Goal: Task Accomplishment & Management: Use online tool/utility

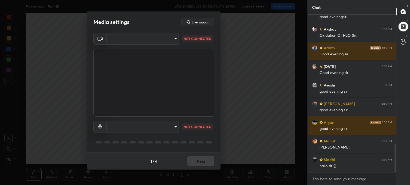
scroll to position [734, 0]
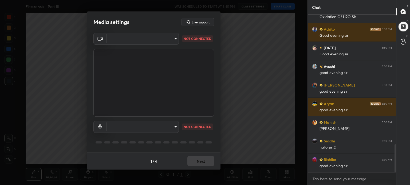
type textarea "x"
click at [156, 42] on body "1 2 3 4 5 6 7 C X Z C X Z E E Erase all H H Electrolysis - Part III WAS SCHEDUL…" at bounding box center [205, 92] width 410 height 185
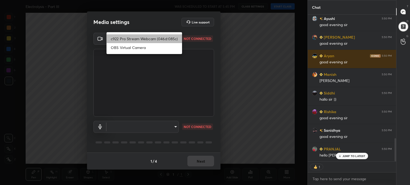
click at [154, 40] on li "c922 Pro Stream Webcam (046d:085c)" at bounding box center [143, 38] width 75 height 9
type input "541b24d35f6165d31d00d8f93ac4632ba27d600268f009123d56f2b8d18bd65c"
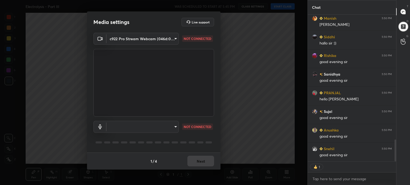
click at [140, 125] on body "1 2 3 4 5 6 7 C X Z C X Z E E Erase all H H Electrolysis - Part III WAS SCHEDUL…" at bounding box center [205, 92] width 410 height 185
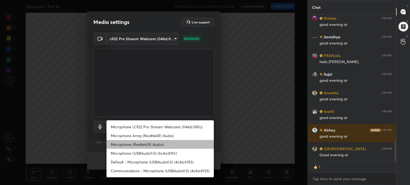
click at [133, 146] on li "Microphone (Realtek(R) Audio)" at bounding box center [159, 144] width 107 height 9
type input "353c239893fa8b9a1dd3c9687b1f531338871c7a31b3775ceb676f840acf6a5e"
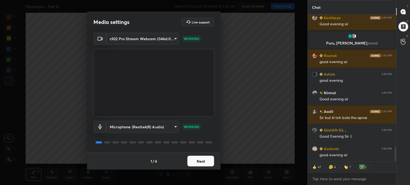
click at [194, 156] on button "Next" at bounding box center [200, 161] width 27 height 11
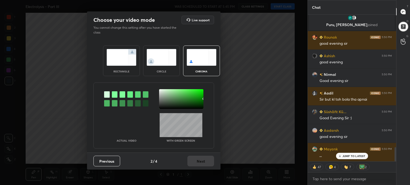
click at [202, 107] on div at bounding box center [181, 99] width 44 height 20
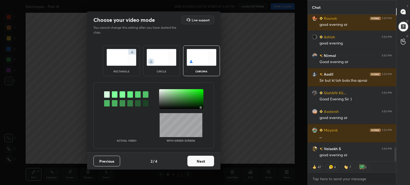
click at [205, 161] on button "Next" at bounding box center [200, 161] width 27 height 11
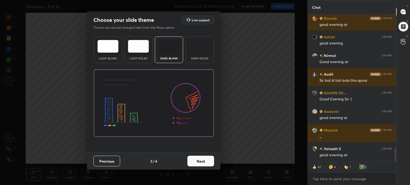
click at [205, 161] on button "Next" at bounding box center [200, 161] width 27 height 11
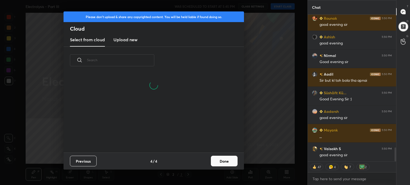
click at [119, 42] on h3 "Upload new" at bounding box center [125, 40] width 24 height 6
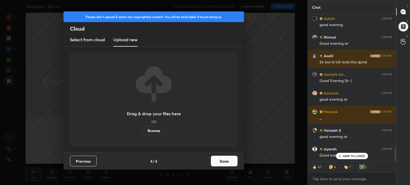
click at [153, 130] on label "Browse" at bounding box center [154, 131] width 24 height 9
click at [142, 130] on input "Browse" at bounding box center [142, 131] width 0 height 9
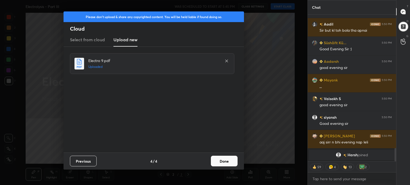
click at [228, 162] on button "Done" at bounding box center [224, 161] width 27 height 11
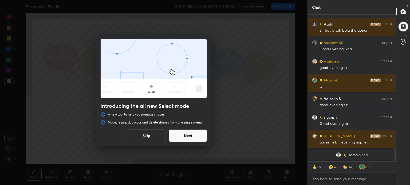
click at [138, 137] on button "Skip" at bounding box center [146, 136] width 38 height 13
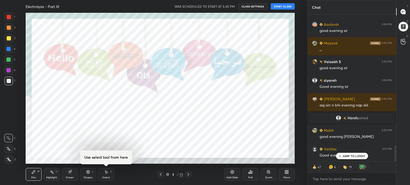
click at [281, 5] on button "START CLASS" at bounding box center [282, 6] width 24 height 6
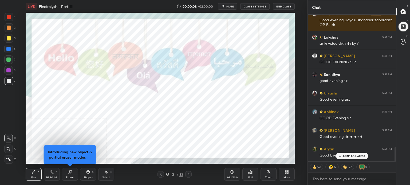
click at [258, 4] on button "CLASS SETTINGS" at bounding box center [254, 6] width 29 height 6
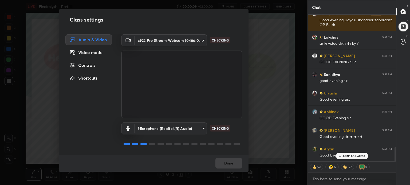
click at [82, 67] on div "Controls" at bounding box center [88, 65] width 46 height 11
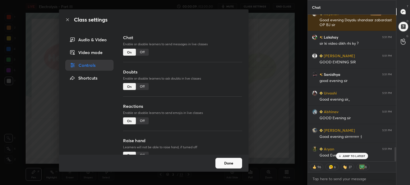
click at [143, 86] on div "Off" at bounding box center [142, 86] width 13 height 7
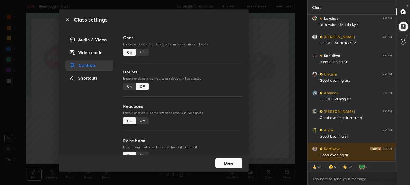
click at [139, 121] on div "Off" at bounding box center [142, 121] width 13 height 7
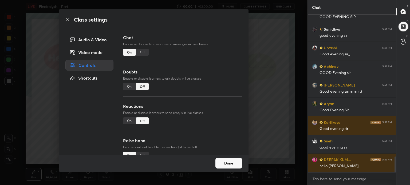
click at [143, 153] on div "Off" at bounding box center [142, 155] width 13 height 7
click at [229, 162] on button "Done" at bounding box center [228, 163] width 27 height 11
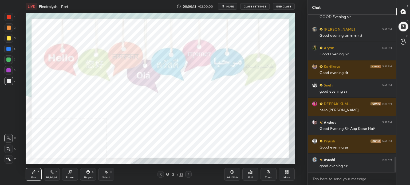
click at [291, 176] on div "More" at bounding box center [286, 174] width 16 height 13
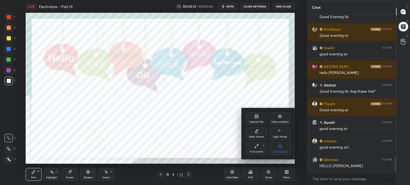
click at [256, 152] on div "Full screen" at bounding box center [256, 152] width 13 height 3
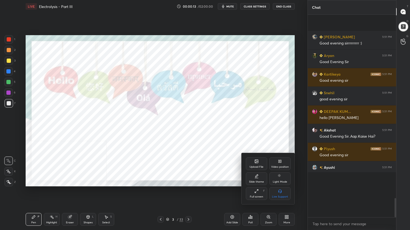
type textarea "x"
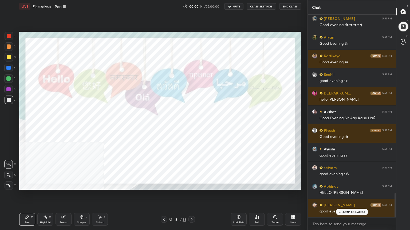
click at [9, 59] on div at bounding box center [9, 57] width 4 height 4
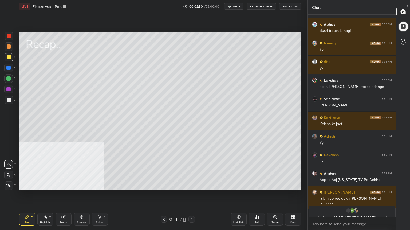
scroll to position [4333, 0]
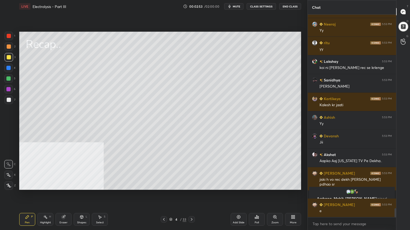
click at [7, 78] on div at bounding box center [8, 79] width 4 height 4
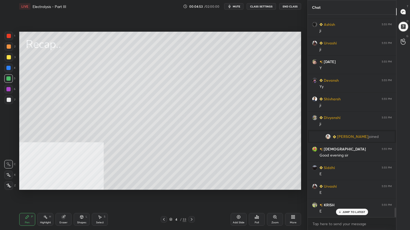
scroll to position [4100, 0]
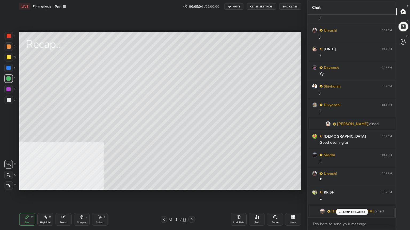
click at [9, 57] on div at bounding box center [9, 57] width 4 height 4
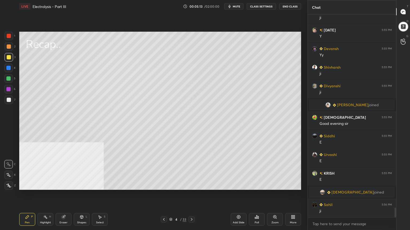
click at [10, 48] on div at bounding box center [9, 46] width 9 height 9
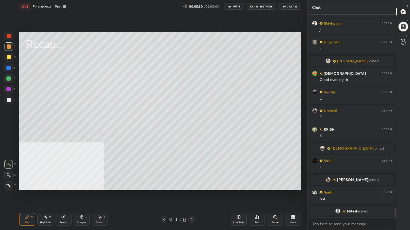
scroll to position [4043, 0]
click at [7, 58] on div at bounding box center [9, 57] width 4 height 4
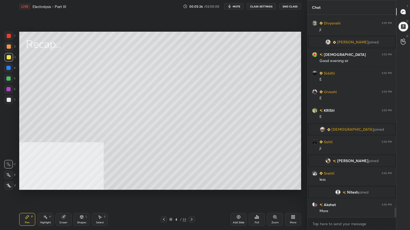
drag, startPoint x: 9, startPoint y: 48, endPoint x: 16, endPoint y: 58, distance: 12.0
click at [9, 48] on div at bounding box center [9, 47] width 4 height 4
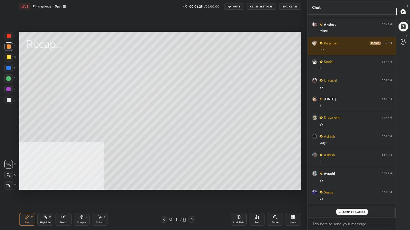
scroll to position [4242, 0]
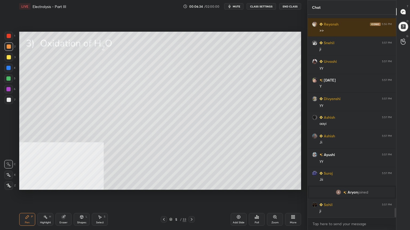
click at [10, 99] on div at bounding box center [9, 100] width 4 height 4
click at [82, 185] on icon at bounding box center [81, 217] width 3 height 3
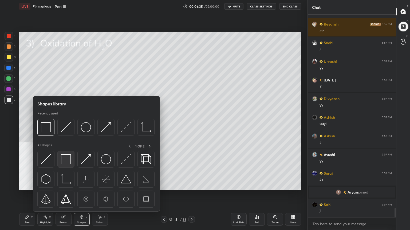
click at [63, 164] on img at bounding box center [66, 159] width 10 height 10
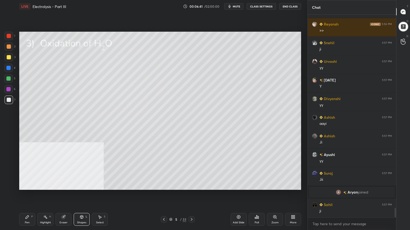
click at [25, 185] on div "Pen P" at bounding box center [27, 219] width 16 height 13
click at [7, 58] on div at bounding box center [9, 57] width 4 height 4
drag, startPoint x: 7, startPoint y: 90, endPoint x: 17, endPoint y: 85, distance: 10.8
click at [8, 90] on div at bounding box center [8, 89] width 4 height 4
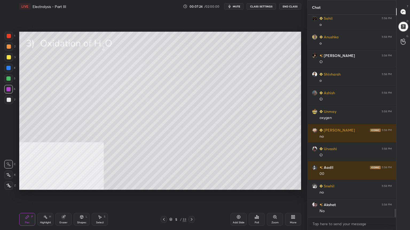
scroll to position [4621, 0]
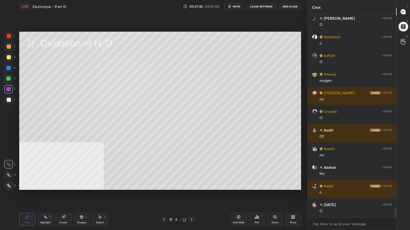
drag, startPoint x: 8, startPoint y: 57, endPoint x: 11, endPoint y: 57, distance: 2.9
click at [9, 57] on div at bounding box center [9, 57] width 4 height 4
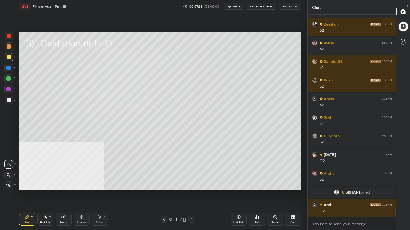
scroll to position [4794, 0]
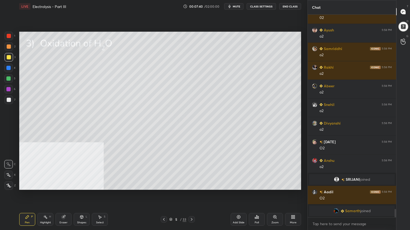
click at [100, 185] on icon at bounding box center [100, 217] width 4 height 4
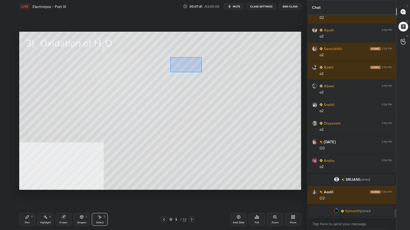
drag, startPoint x: 170, startPoint y: 57, endPoint x: 202, endPoint y: 74, distance: 35.9
click at [202, 75] on div "0 ° Undo Copy Duplicate Duplicate to new slide Delete" at bounding box center [160, 111] width 282 height 158
drag, startPoint x: 187, startPoint y: 67, endPoint x: 182, endPoint y: 67, distance: 5.9
click at [182, 67] on div "0 ° Undo Copy Duplicate Duplicate to new slide Delete" at bounding box center [160, 111] width 282 height 158
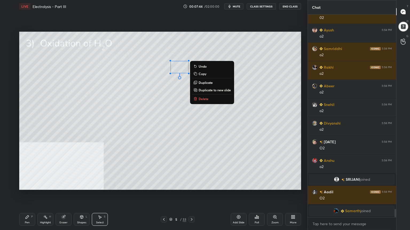
drag, startPoint x: 25, startPoint y: 221, endPoint x: 26, endPoint y: 190, distance: 30.7
click at [26, 185] on div "Pen P" at bounding box center [27, 219] width 16 height 13
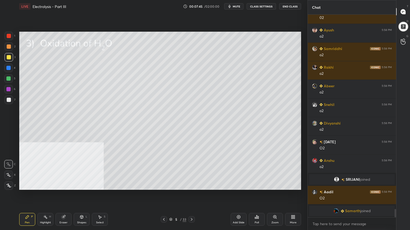
click at [9, 90] on div at bounding box center [8, 89] width 4 height 4
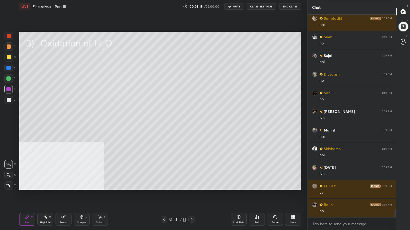
scroll to position [5116, 0]
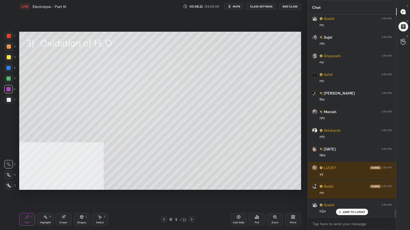
click at [8, 57] on div at bounding box center [9, 57] width 4 height 4
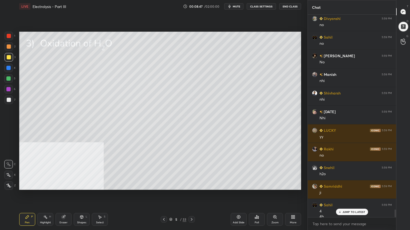
scroll to position [5159, 0]
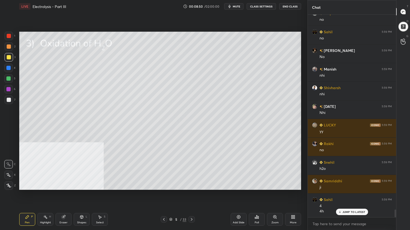
click at [8, 69] on div at bounding box center [8, 68] width 4 height 4
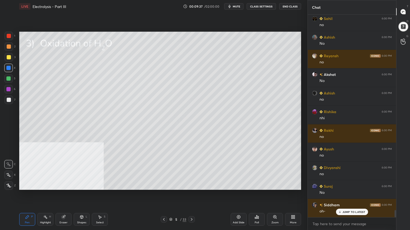
scroll to position [5490, 0]
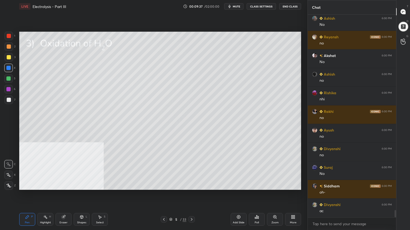
click at [9, 58] on div at bounding box center [9, 57] width 4 height 4
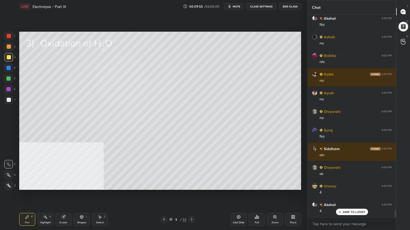
scroll to position [5545, 0]
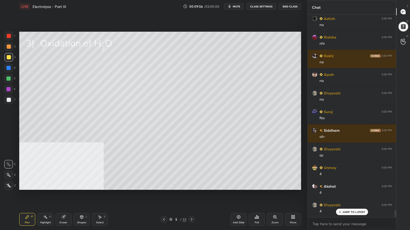
click at [99, 185] on div "Select" at bounding box center [100, 223] width 8 height 3
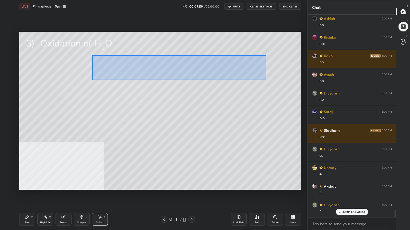
drag, startPoint x: 92, startPoint y: 55, endPoint x: 237, endPoint y: 74, distance: 146.5
click at [266, 80] on div "0 ° Undo Copy Duplicate Duplicate to new slide Delete" at bounding box center [160, 111] width 282 height 158
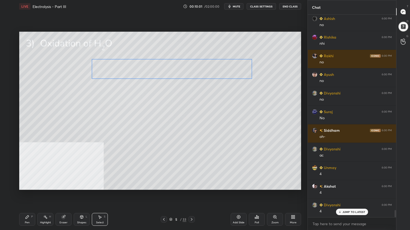
scroll to position [5564, 0]
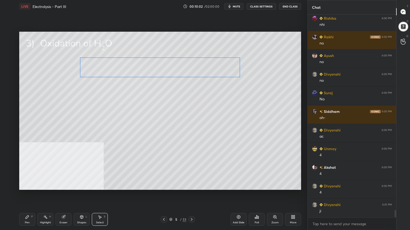
drag, startPoint x: 168, startPoint y: 67, endPoint x: 149, endPoint y: 69, distance: 18.5
click at [149, 69] on div "0 ° Undo Copy Duplicate Duplicate to new slide Delete" at bounding box center [160, 111] width 282 height 158
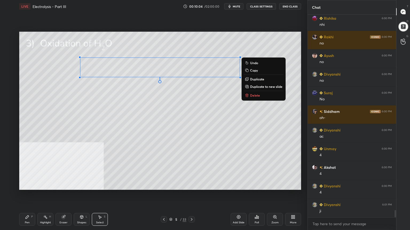
drag, startPoint x: 26, startPoint y: 224, endPoint x: 23, endPoint y: 193, distance: 31.3
click at [26, 185] on div "Pen" at bounding box center [27, 223] width 5 height 3
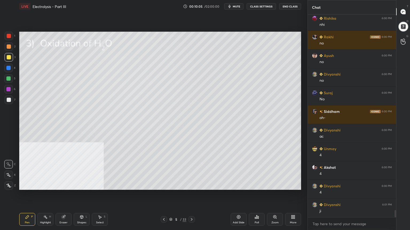
click at [8, 78] on div at bounding box center [8, 79] width 4 height 4
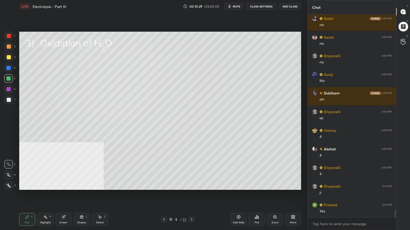
click at [82, 185] on icon at bounding box center [81, 217] width 3 height 3
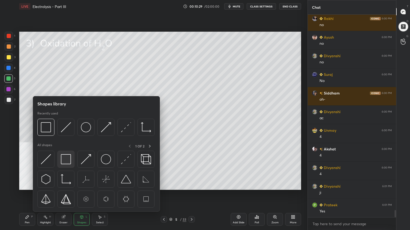
click at [64, 161] on img at bounding box center [66, 159] width 10 height 10
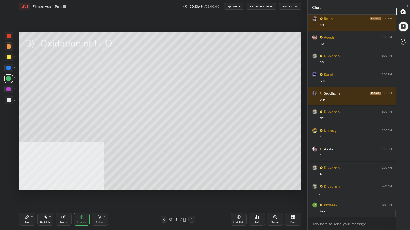
click at [7, 99] on div at bounding box center [9, 100] width 4 height 4
drag, startPoint x: 26, startPoint y: 218, endPoint x: 27, endPoint y: 209, distance: 9.1
click at [25, 185] on icon at bounding box center [27, 217] width 4 height 4
click at [8, 54] on div at bounding box center [9, 57] width 9 height 9
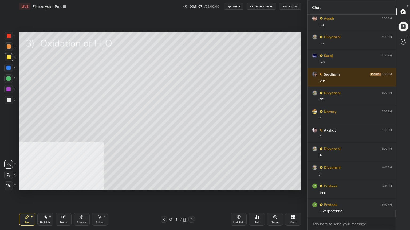
scroll to position [5614, 0]
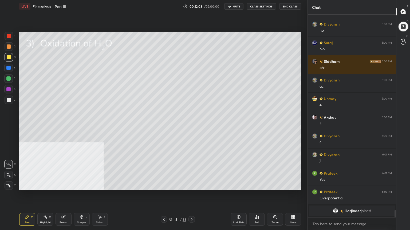
click at [103, 185] on div "Select S" at bounding box center [100, 219] width 16 height 13
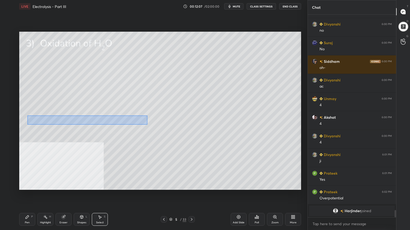
drag, startPoint x: 27, startPoint y: 115, endPoint x: 146, endPoint y: 124, distance: 119.0
click at [147, 125] on div "0 ° Undo Copy Duplicate Duplicate to new slide Delete" at bounding box center [160, 111] width 282 height 158
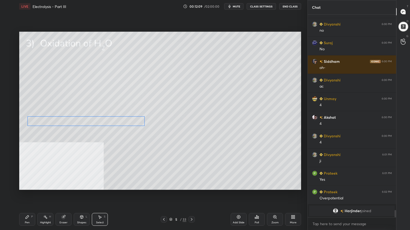
drag, startPoint x: 120, startPoint y: 120, endPoint x: 117, endPoint y: 120, distance: 2.7
click at [118, 120] on div "0 ° Undo Copy Duplicate Duplicate to new slide Delete" at bounding box center [160, 111] width 282 height 158
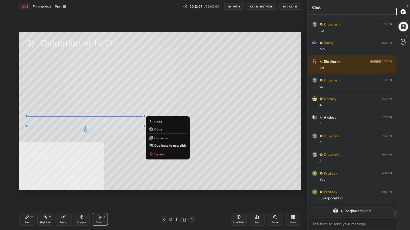
click at [109, 135] on div "0 ° Undo Copy Duplicate Duplicate to new slide Delete" at bounding box center [160, 111] width 282 height 158
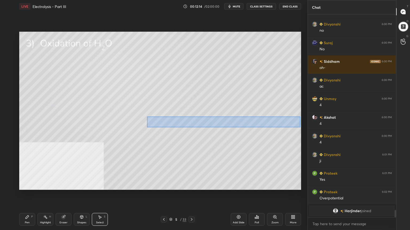
drag, startPoint x: 149, startPoint y: 117, endPoint x: 296, endPoint y: 127, distance: 147.5
click at [300, 127] on div "0 ° Undo Copy Duplicate Duplicate to new slide Delete" at bounding box center [160, 111] width 282 height 158
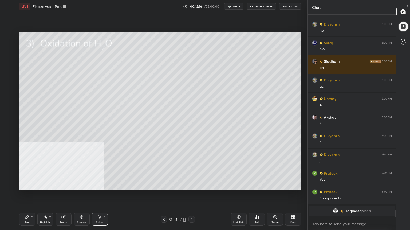
click at [268, 120] on div "0 ° Undo Copy Duplicate Duplicate to new slide Delete" at bounding box center [160, 111] width 282 height 158
click at [248, 146] on div "0 ° Undo Copy Duplicate Duplicate to new slide Delete" at bounding box center [160, 111] width 282 height 158
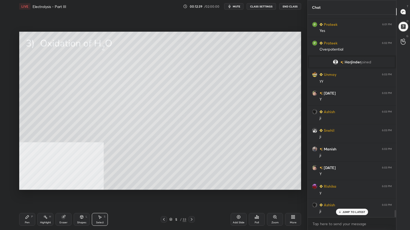
scroll to position [5544, 0]
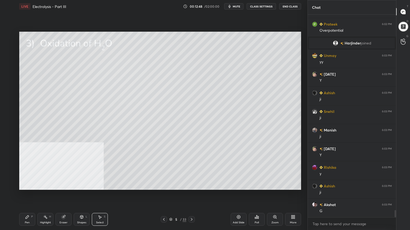
click at [30, 185] on div "Pen P" at bounding box center [27, 219] width 16 height 13
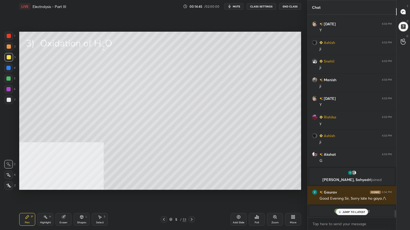
scroll to position [5584, 0]
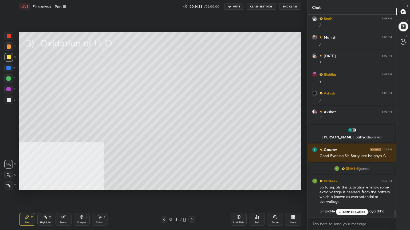
drag, startPoint x: 347, startPoint y: 211, endPoint x: 409, endPoint y: 209, distance: 62.7
click at [347, 185] on p "JUMP TO LATEST" at bounding box center [353, 212] width 23 height 3
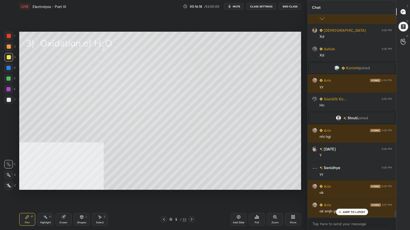
scroll to position [5958, 0]
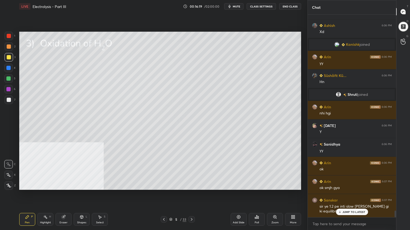
click at [83, 185] on div "Shapes L" at bounding box center [82, 219] width 16 height 13
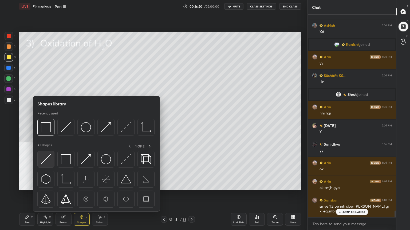
click at [46, 159] on img at bounding box center [46, 159] width 10 height 10
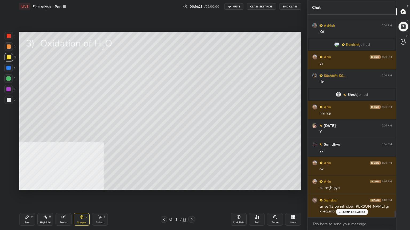
scroll to position [5964, 0]
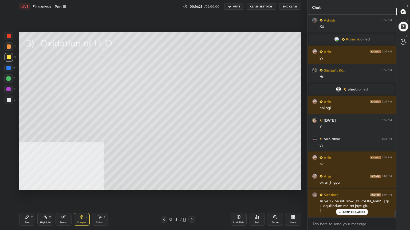
click at [30, 185] on div "Pen P" at bounding box center [27, 219] width 16 height 13
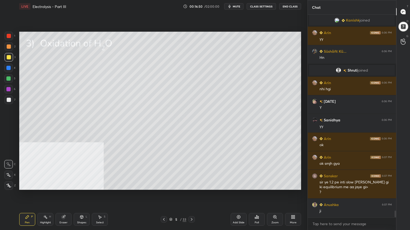
click at [192, 185] on icon at bounding box center [191, 220] width 4 height 4
click at [162, 185] on icon at bounding box center [164, 220] width 4 height 4
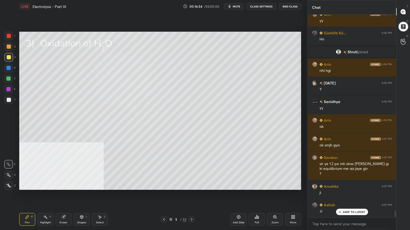
drag, startPoint x: 191, startPoint y: 221, endPoint x: 186, endPoint y: 203, distance: 18.6
click at [190, 185] on icon at bounding box center [191, 220] width 4 height 4
click at [9, 46] on div at bounding box center [9, 47] width 4 height 4
drag, startPoint x: 9, startPoint y: 78, endPoint x: 18, endPoint y: 69, distance: 12.8
click at [9, 78] on div at bounding box center [8, 79] width 4 height 4
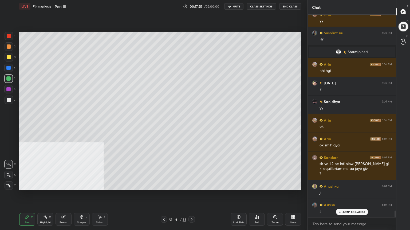
click at [82, 185] on icon at bounding box center [81, 217] width 3 height 3
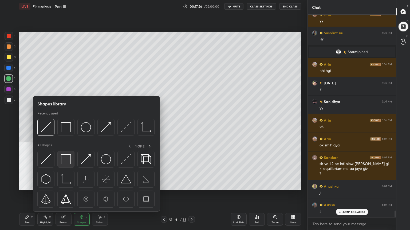
click at [65, 159] on img at bounding box center [66, 159] width 10 height 10
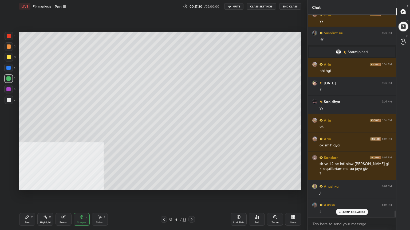
click at [9, 45] on div at bounding box center [9, 47] width 4 height 4
drag, startPoint x: 29, startPoint y: 219, endPoint x: 35, endPoint y: 210, distance: 10.5
click at [30, 185] on div "Pen P" at bounding box center [27, 219] width 16 height 13
click at [9, 57] on div at bounding box center [9, 57] width 4 height 4
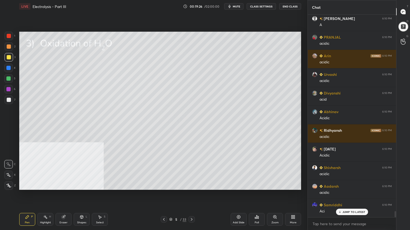
scroll to position [6501, 0]
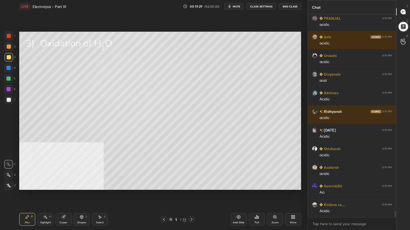
click at [193, 185] on icon at bounding box center [191, 220] width 4 height 4
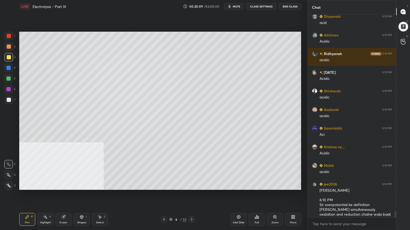
scroll to position [6586, 0]
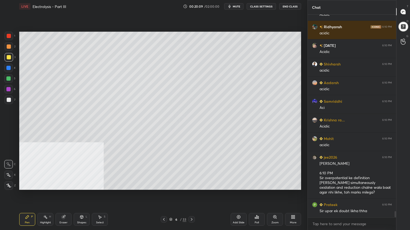
drag, startPoint x: 395, startPoint y: 214, endPoint x: 394, endPoint y: 228, distance: 13.9
click at [394, 185] on div "[PERSON_NAME] 6:10 PM acid [PERSON_NAME] 6:10 PM Acidic Ridhyansh 6:10 PM acidi…" at bounding box center [352, 123] width 88 height 216
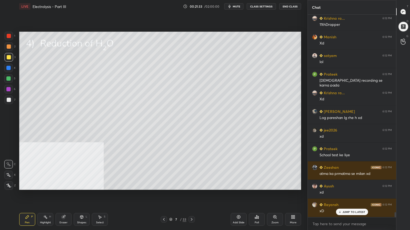
scroll to position [7780, 0]
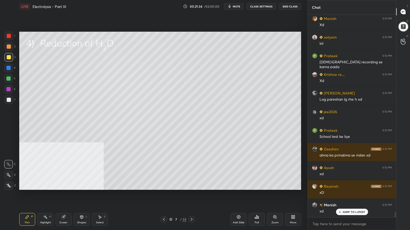
click at [9, 99] on div at bounding box center [9, 100] width 4 height 4
drag, startPoint x: 83, startPoint y: 218, endPoint x: 83, endPoint y: 214, distance: 4.5
click at [83, 185] on icon at bounding box center [81, 217] width 4 height 4
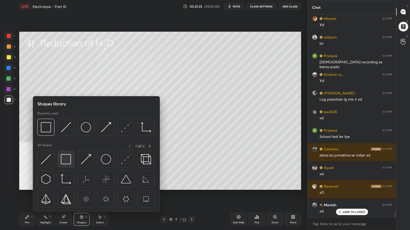
click at [69, 160] on img at bounding box center [66, 159] width 10 height 10
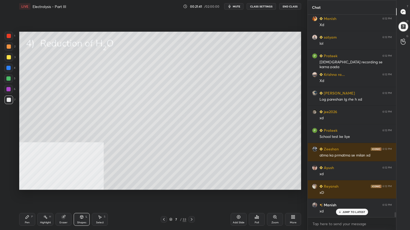
click at [9, 57] on div at bounding box center [9, 57] width 4 height 4
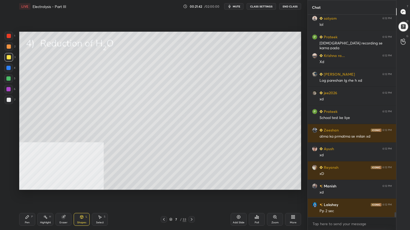
click at [26, 185] on div "Pen" at bounding box center [27, 223] width 5 height 3
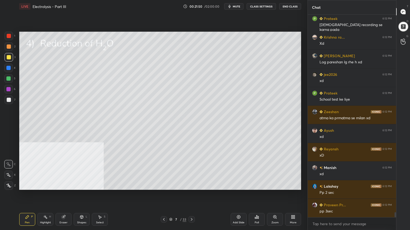
click at [7, 78] on div at bounding box center [8, 79] width 4 height 4
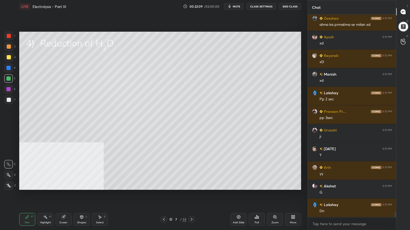
scroll to position [7930, 0]
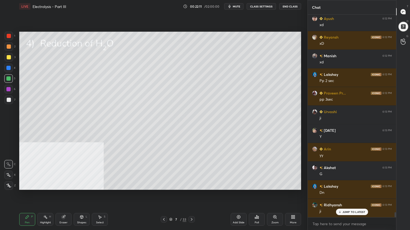
click at [10, 57] on div at bounding box center [9, 57] width 4 height 4
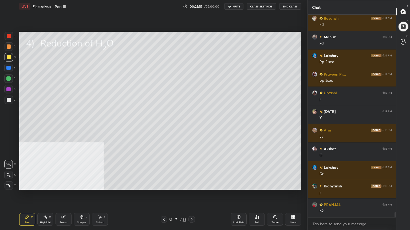
scroll to position [8023, 0]
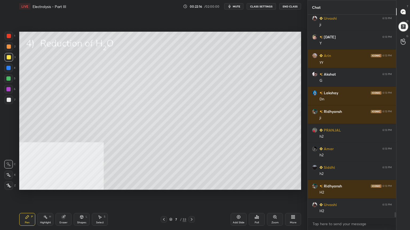
drag, startPoint x: 7, startPoint y: 78, endPoint x: 17, endPoint y: 74, distance: 10.2
click at [9, 78] on div at bounding box center [8, 79] width 4 height 4
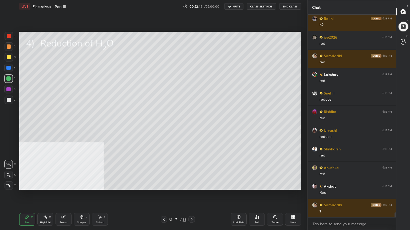
scroll to position [8322, 0]
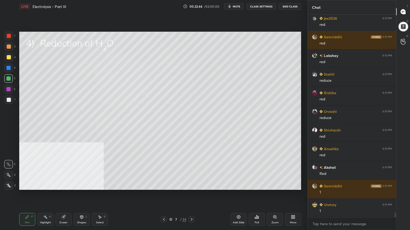
click at [7, 46] on div at bounding box center [9, 47] width 4 height 4
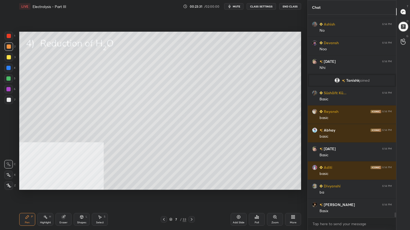
scroll to position [8309, 0]
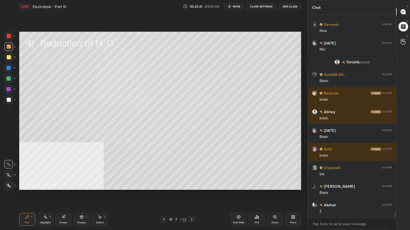
click at [80, 185] on icon at bounding box center [81, 217] width 4 height 4
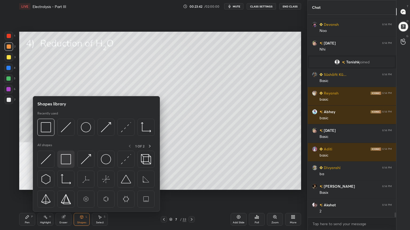
click at [67, 159] on img at bounding box center [66, 159] width 10 height 10
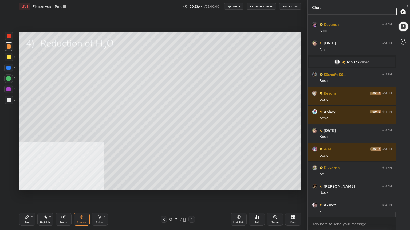
scroll to position [8328, 0]
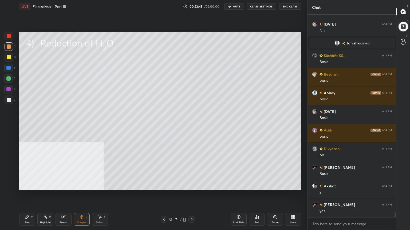
drag, startPoint x: 26, startPoint y: 222, endPoint x: 28, endPoint y: 198, distance: 23.6
click at [26, 185] on div "Pen P" at bounding box center [27, 219] width 16 height 13
click at [9, 77] on div at bounding box center [8, 79] width 4 height 4
click at [9, 58] on div at bounding box center [9, 57] width 4 height 4
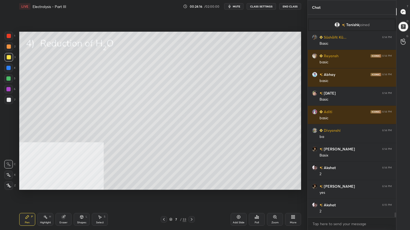
click at [103, 185] on div "Select S" at bounding box center [100, 219] width 16 height 13
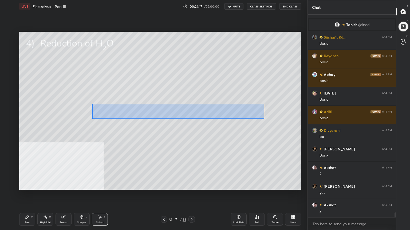
drag, startPoint x: 96, startPoint y: 103, endPoint x: 264, endPoint y: 119, distance: 168.7
click at [264, 119] on div "0 ° Undo Copy Duplicate Duplicate to new slide Delete" at bounding box center [160, 111] width 282 height 158
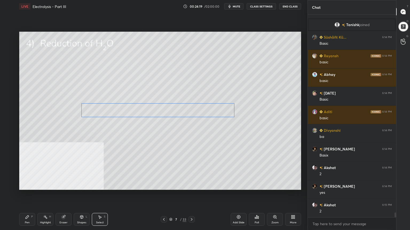
drag, startPoint x: 211, startPoint y: 113, endPoint x: 203, endPoint y: 113, distance: 8.5
click at [203, 113] on div "0 ° Undo Copy Duplicate Duplicate to new slide Delete" at bounding box center [160, 111] width 282 height 158
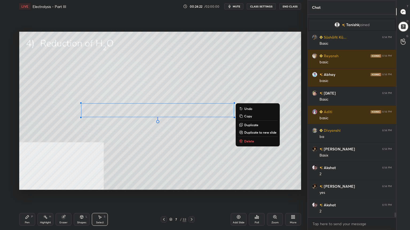
click at [29, 185] on div "Pen P" at bounding box center [27, 219] width 16 height 13
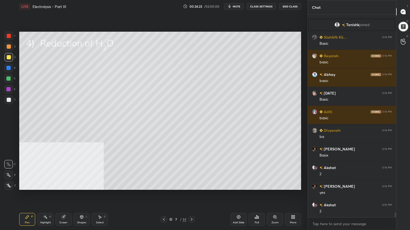
drag, startPoint x: 10, startPoint y: 79, endPoint x: 18, endPoint y: 84, distance: 9.4
click at [10, 79] on div at bounding box center [8, 79] width 4 height 4
click at [82, 185] on div "Shapes" at bounding box center [81, 223] width 9 height 3
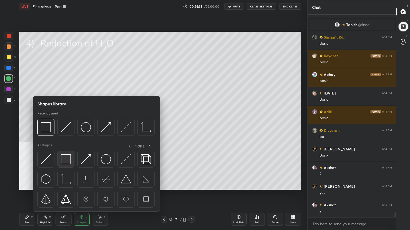
click at [65, 161] on img at bounding box center [66, 159] width 10 height 10
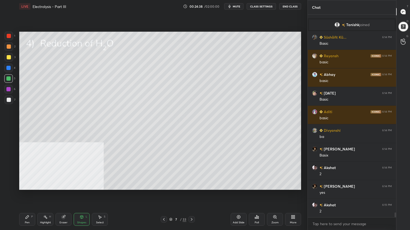
click at [18, 185] on div "LIVE Electrolysis - Part III 00:24:38 / 02:00:00 mute CLASS SETTINGS End Class …" at bounding box center [160, 115] width 286 height 230
click at [28, 185] on div "Pen P" at bounding box center [27, 219] width 16 height 13
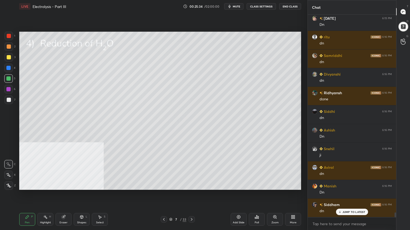
scroll to position [8571, 0]
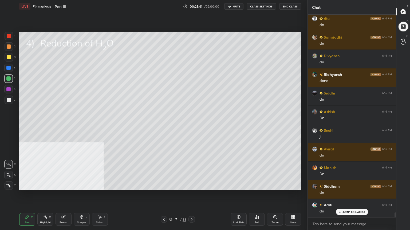
click at [8, 57] on div at bounding box center [9, 57] width 4 height 4
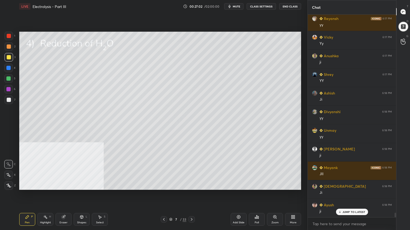
scroll to position [8944, 0]
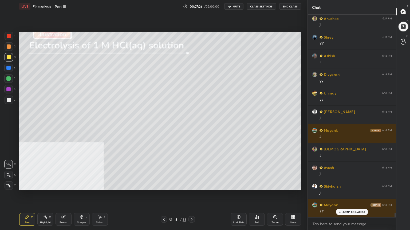
click at [10, 78] on div at bounding box center [8, 79] width 4 height 4
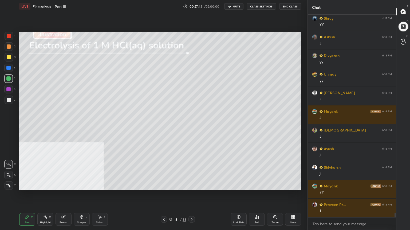
scroll to position [8982, 0]
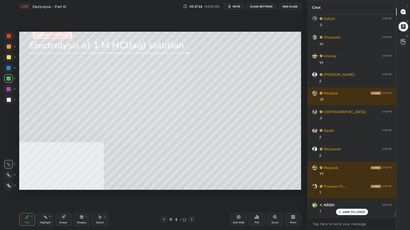
drag, startPoint x: 99, startPoint y: 218, endPoint x: 103, endPoint y: 193, distance: 24.5
click at [100, 185] on icon at bounding box center [100, 217] width 4 height 4
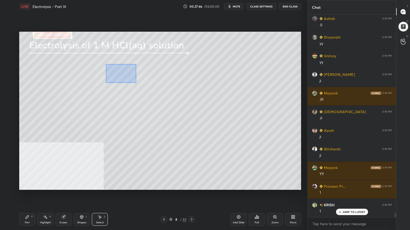
drag, startPoint x: 106, startPoint y: 64, endPoint x: 137, endPoint y: 79, distance: 34.7
click at [136, 82] on div "0 ° Undo Copy Duplicate Duplicate to new slide Delete" at bounding box center [160, 111] width 282 height 158
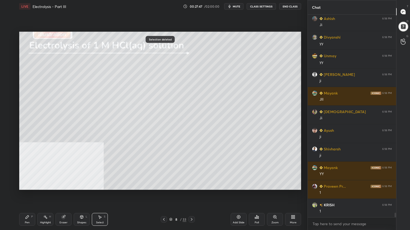
scroll to position [9000, 0]
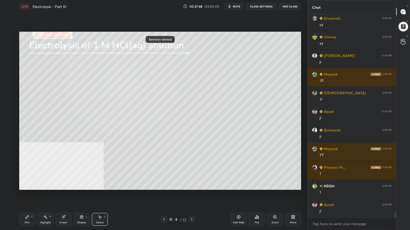
drag, startPoint x: 28, startPoint y: 221, endPoint x: 18, endPoint y: 138, distance: 84.3
click at [28, 185] on div "Pen P" at bounding box center [27, 219] width 16 height 13
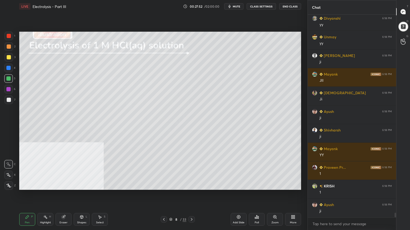
scroll to position [9019, 0]
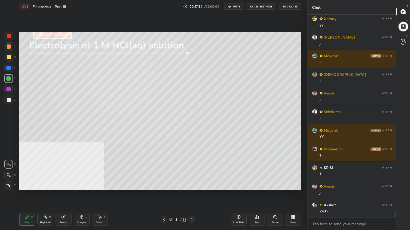
click at [100, 185] on div "Select S" at bounding box center [100, 219] width 16 height 13
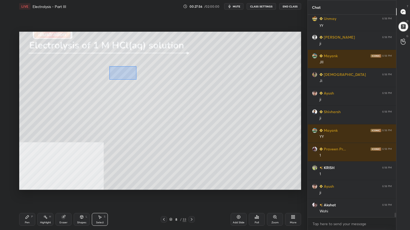
drag, startPoint x: 108, startPoint y: 65, endPoint x: 136, endPoint y: 80, distance: 31.8
click at [136, 80] on div "0 ° Undo Copy Duplicate Duplicate to new slide Delete" at bounding box center [160, 111] width 282 height 158
click at [123, 73] on div "0 ° Undo Copy Duplicate Duplicate to new slide Delete" at bounding box center [160, 111] width 282 height 158
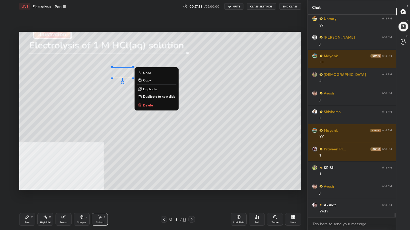
click at [106, 89] on div "0 ° Undo Copy Duplicate Duplicate to new slide Delete" at bounding box center [160, 111] width 282 height 158
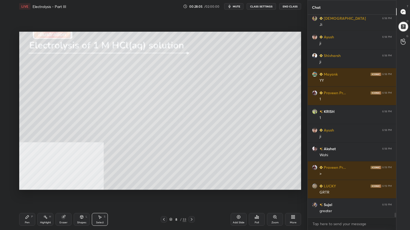
scroll to position [9131, 0]
click at [24, 185] on div "Pen P" at bounding box center [27, 219] width 16 height 13
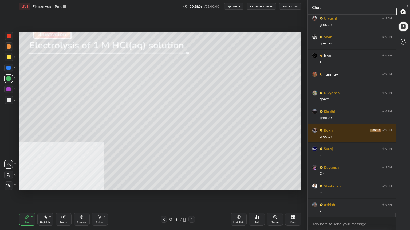
scroll to position [9355, 0]
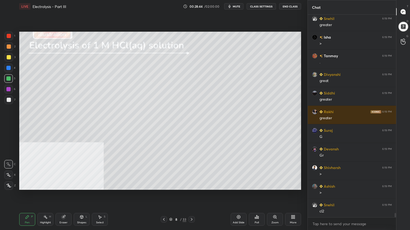
click at [7, 58] on div at bounding box center [9, 57] width 4 height 4
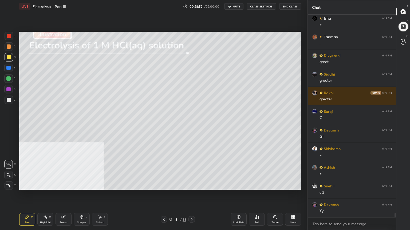
click at [10, 49] on div at bounding box center [9, 46] width 9 height 9
drag, startPoint x: 11, startPoint y: 81, endPoint x: 18, endPoint y: 85, distance: 8.2
click at [11, 81] on div at bounding box center [8, 78] width 9 height 9
click at [99, 185] on div "Select S" at bounding box center [100, 219] width 16 height 13
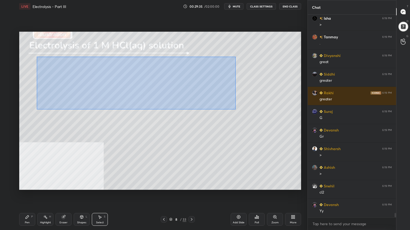
scroll to position [9387, 0]
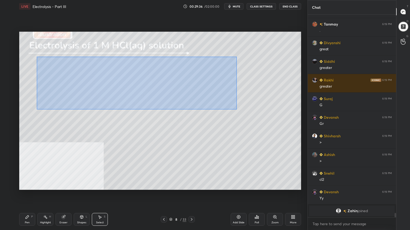
drag, startPoint x: 46, startPoint y: 59, endPoint x: 233, endPoint y: 106, distance: 192.6
click at [237, 109] on div "0 ° Undo Copy Duplicate Duplicate to new slide Delete" at bounding box center [160, 111] width 282 height 158
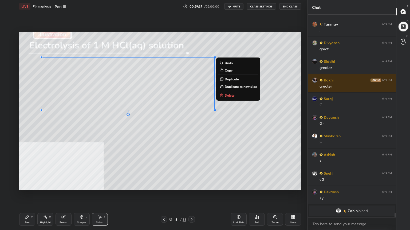
scroll to position [9393, 0]
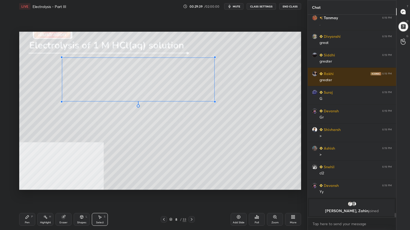
drag, startPoint x: 42, startPoint y: 111, endPoint x: 62, endPoint y: 101, distance: 22.2
click at [62, 101] on div at bounding box center [62, 102] width 2 height 2
click at [166, 78] on div "0 ° Undo Copy Duplicate Duplicate to new slide Delete" at bounding box center [160, 111] width 282 height 158
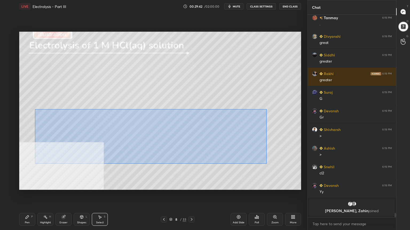
drag, startPoint x: 35, startPoint y: 109, endPoint x: 267, endPoint y: 165, distance: 238.3
click at [267, 165] on div "0 ° Undo Copy Duplicate Duplicate to new slide Delete" at bounding box center [160, 111] width 282 height 158
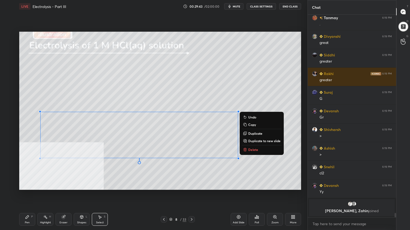
scroll to position [9055, 0]
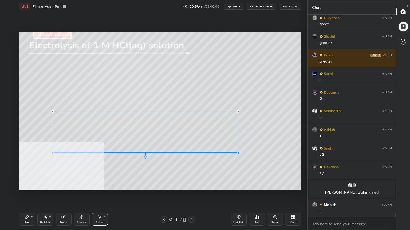
drag, startPoint x: 40, startPoint y: 159, endPoint x: 53, endPoint y: 153, distance: 14.1
click at [53, 153] on div at bounding box center [52, 153] width 2 height 2
drag, startPoint x: 170, startPoint y: 133, endPoint x: 166, endPoint y: 131, distance: 4.7
click at [166, 131] on div "0 ° Undo Copy Duplicate Duplicate to new slide Delete" at bounding box center [160, 111] width 282 height 158
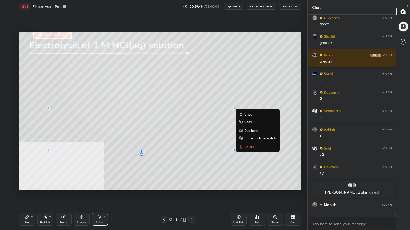
click at [29, 185] on icon at bounding box center [27, 217] width 4 height 4
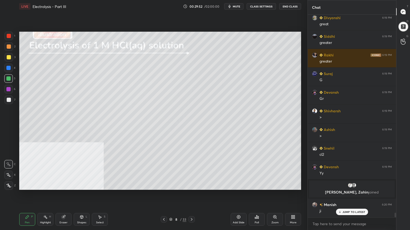
scroll to position [9073, 0]
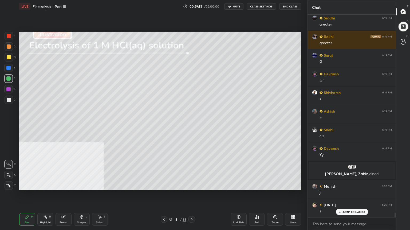
click at [8, 100] on div at bounding box center [9, 100] width 4 height 4
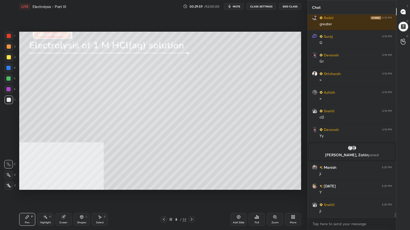
scroll to position [9111, 0]
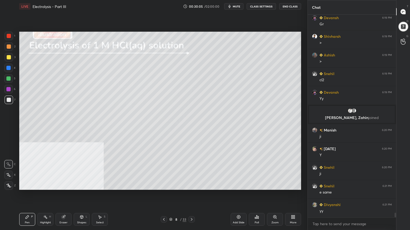
click at [9, 56] on div at bounding box center [9, 57] width 4 height 4
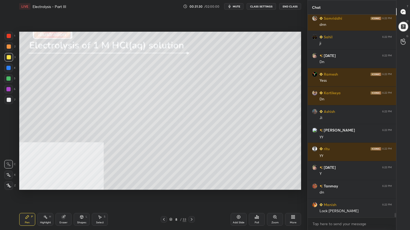
scroll to position [9671, 0]
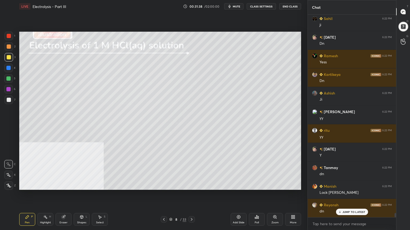
click at [9, 78] on div at bounding box center [8, 79] width 4 height 4
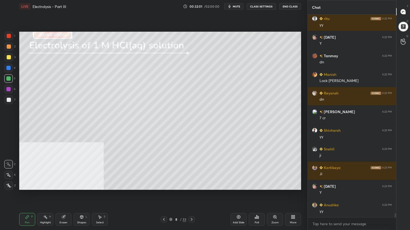
scroll to position [9802, 0]
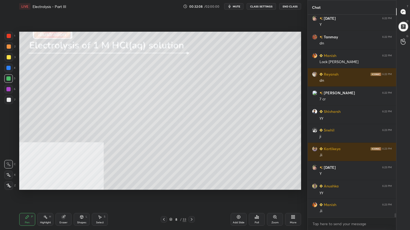
click at [192, 185] on icon at bounding box center [192, 219] width 2 height 3
click at [11, 58] on div at bounding box center [9, 57] width 4 height 4
drag, startPoint x: 9, startPoint y: 46, endPoint x: 19, endPoint y: 46, distance: 10.1
click at [9, 46] on div at bounding box center [9, 47] width 4 height 4
drag, startPoint x: 7, startPoint y: 77, endPoint x: 19, endPoint y: 71, distance: 13.1
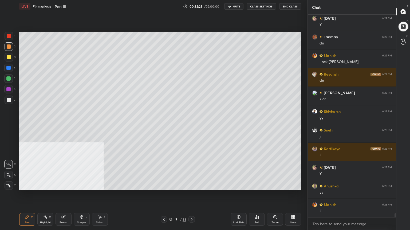
click at [7, 77] on div at bounding box center [8, 79] width 4 height 4
click at [9, 46] on div at bounding box center [9, 47] width 4 height 4
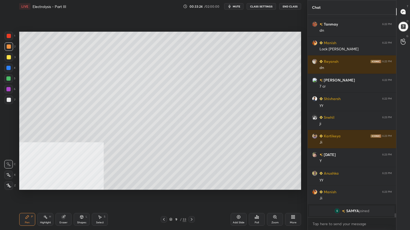
drag, startPoint x: 103, startPoint y: 219, endPoint x: 104, endPoint y: 195, distance: 24.8
click at [103, 185] on div "Select S" at bounding box center [100, 219] width 16 height 13
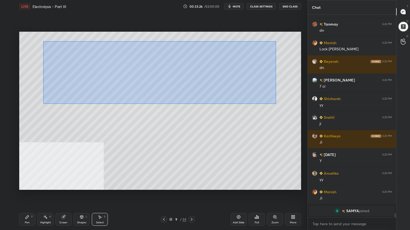
drag, startPoint x: 45, startPoint y: 42, endPoint x: 276, endPoint y: 95, distance: 236.8
click at [276, 103] on div "0 ° Undo Copy Duplicate Duplicate to new slide Delete" at bounding box center [160, 111] width 282 height 158
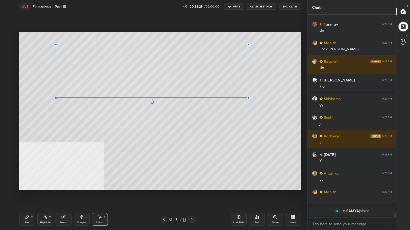
drag, startPoint x: 48, startPoint y: 99, endPoint x: 57, endPoint y: 97, distance: 9.1
click at [57, 97] on div at bounding box center [56, 98] width 2 height 2
drag, startPoint x: 141, startPoint y: 79, endPoint x: 145, endPoint y: 73, distance: 7.6
click at [145, 73] on div "0 ° Undo Copy Duplicate Duplicate to new slide Delete" at bounding box center [160, 111] width 282 height 158
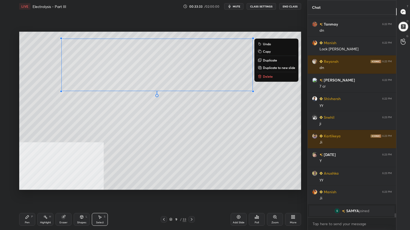
click at [27, 185] on div "Pen P" at bounding box center [27, 219] width 16 height 13
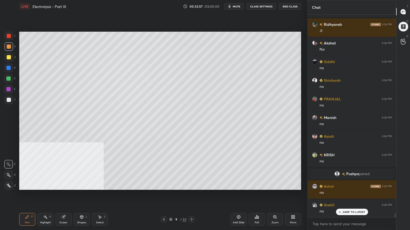
scroll to position [9819, 0]
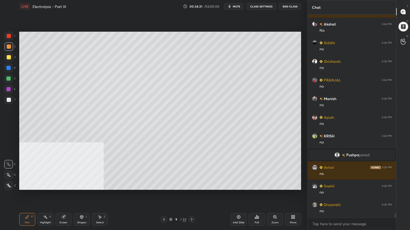
drag, startPoint x: 8, startPoint y: 58, endPoint x: 10, endPoint y: 60, distance: 3.0
click at [8, 58] on div at bounding box center [9, 57] width 4 height 4
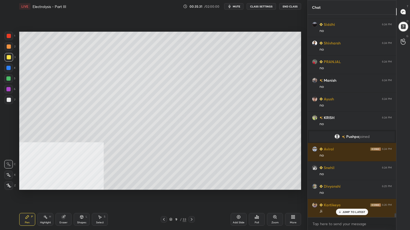
scroll to position [9856, 0]
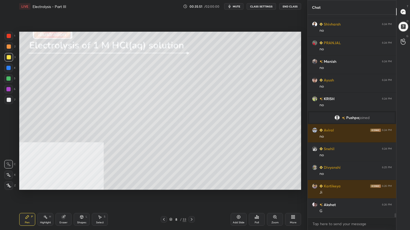
click at [171, 185] on icon at bounding box center [170, 219] width 3 height 3
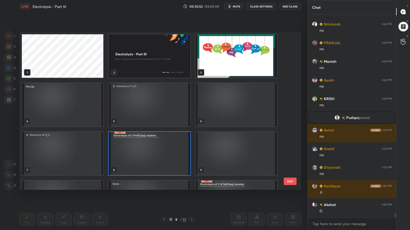
scroll to position [157, 279]
click at [51, 108] on img "grid" at bounding box center [62, 104] width 81 height 43
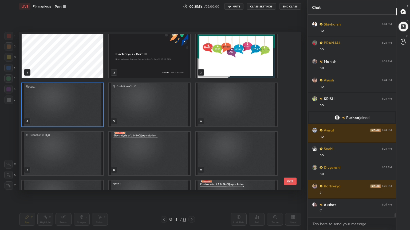
drag, startPoint x: 51, startPoint y: 108, endPoint x: 50, endPoint y: 105, distance: 3.0
click at [50, 108] on img "grid" at bounding box center [62, 104] width 81 height 43
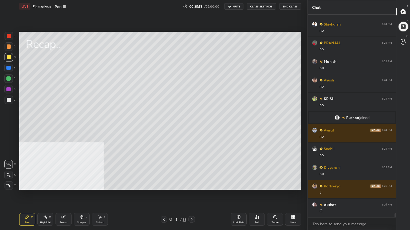
click at [99, 185] on div "Select S" at bounding box center [100, 219] width 16 height 13
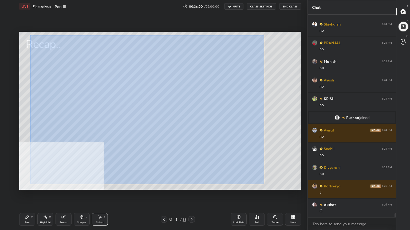
drag, startPoint x: 29, startPoint y: 35, endPoint x: 269, endPoint y: 181, distance: 280.8
click at [268, 185] on div "0 ° Undo Copy Duplicate Duplicate to new slide Delete" at bounding box center [160, 111] width 282 height 158
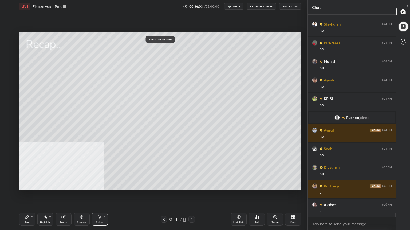
drag, startPoint x: 35, startPoint y: 219, endPoint x: 35, endPoint y: 215, distance: 4.0
click at [35, 185] on div "Pen P" at bounding box center [27, 219] width 16 height 13
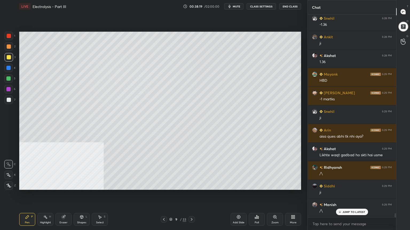
scroll to position [10394, 0]
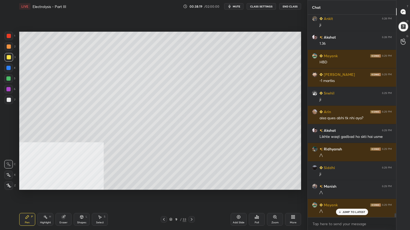
click at [7, 102] on div at bounding box center [9, 100] width 9 height 9
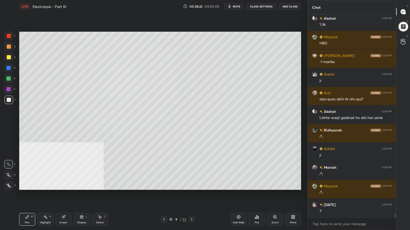
scroll to position [10431, 0]
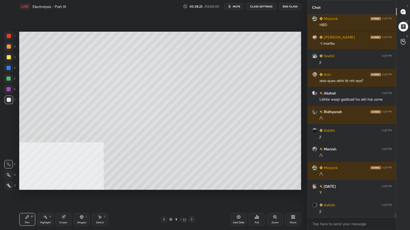
click at [7, 79] on div at bounding box center [8, 79] width 4 height 4
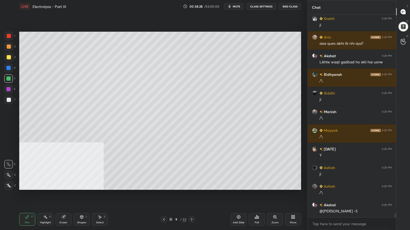
scroll to position [10488, 0]
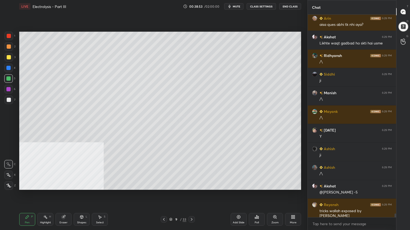
click at [9, 46] on div at bounding box center [9, 47] width 4 height 4
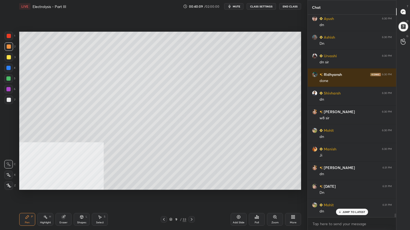
scroll to position [10786, 0]
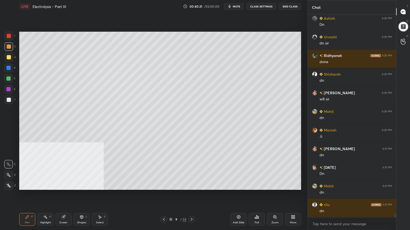
click at [173, 185] on div "9 / 33" at bounding box center [177, 219] width 17 height 5
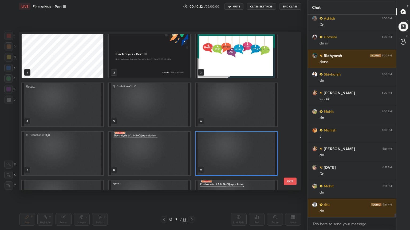
scroll to position [157, 279]
click at [152, 182] on img "grid" at bounding box center [149, 202] width 81 height 43
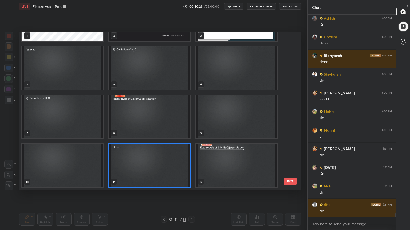
click at [151, 181] on div "1 2 3 4 5 6 7 8 9 10 11 12 13 14 15 16 17 18" at bounding box center [155, 111] width 272 height 158
click at [151, 180] on img "grid" at bounding box center [149, 165] width 81 height 43
click at [151, 181] on img "grid" at bounding box center [149, 165] width 81 height 43
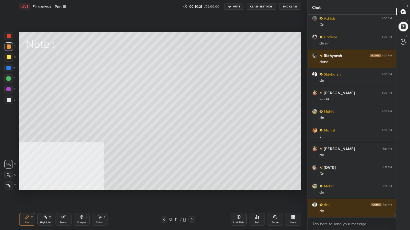
drag, startPoint x: 8, startPoint y: 98, endPoint x: 17, endPoint y: 104, distance: 11.0
click at [8, 98] on div at bounding box center [9, 100] width 4 height 4
click at [83, 185] on div "Shapes L" at bounding box center [82, 219] width 16 height 13
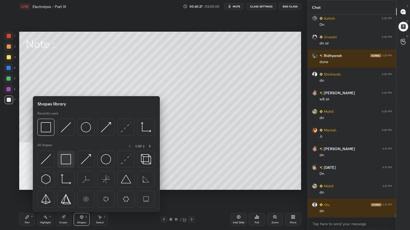
click at [68, 161] on img at bounding box center [66, 159] width 10 height 10
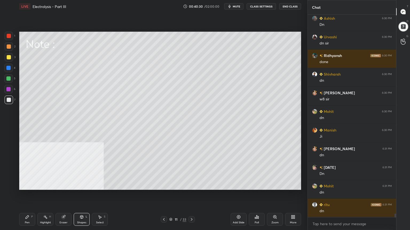
drag, startPoint x: 27, startPoint y: 219, endPoint x: 30, endPoint y: 219, distance: 3.0
click at [27, 185] on div "Pen P" at bounding box center [27, 219] width 16 height 13
click at [162, 185] on icon at bounding box center [164, 220] width 4 height 4
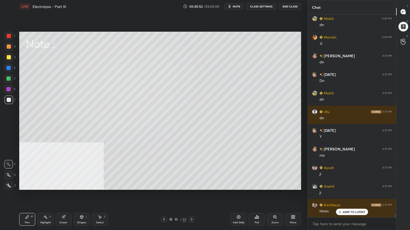
scroll to position [10898, 0]
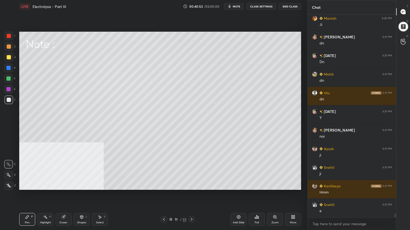
click at [103, 185] on div "Select S" at bounding box center [100, 219] width 16 height 13
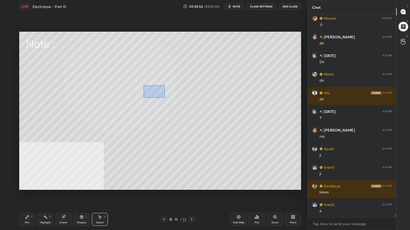
drag, startPoint x: 143, startPoint y: 85, endPoint x: 165, endPoint y: 98, distance: 25.0
click at [165, 98] on div "0 ° Undo Copy Duplicate Duplicate to new slide Delete" at bounding box center [160, 111] width 282 height 158
drag, startPoint x: 150, startPoint y: 94, endPoint x: 158, endPoint y: 94, distance: 7.5
click at [158, 95] on div "0 ° Undo Copy Duplicate Duplicate to new slide Delete" at bounding box center [160, 111] width 282 height 158
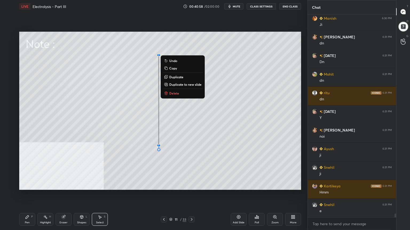
click at [23, 185] on div "Pen P" at bounding box center [27, 219] width 16 height 13
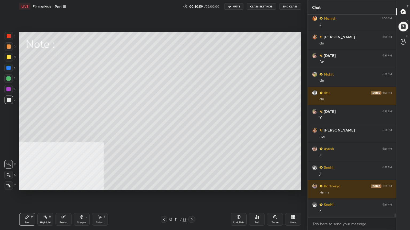
click at [9, 58] on div at bounding box center [9, 57] width 4 height 4
click at [9, 47] on div at bounding box center [9, 47] width 4 height 4
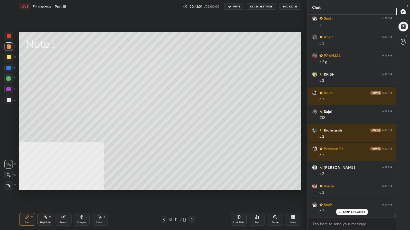
scroll to position [11103, 0]
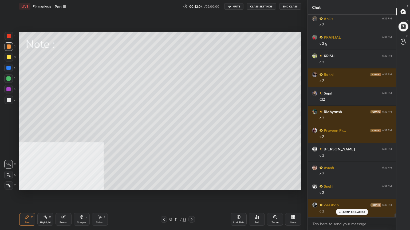
click at [239, 7] on span "mute" at bounding box center [236, 7] width 7 height 4
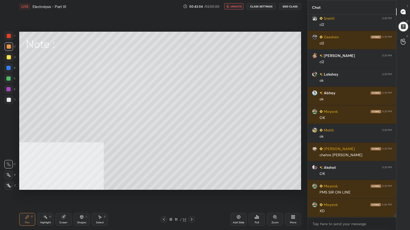
scroll to position [11290, 0]
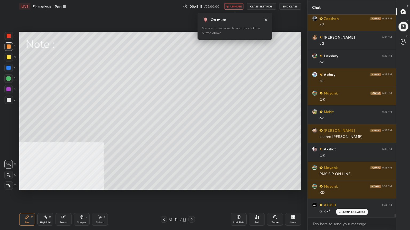
click at [238, 6] on span "unmute" at bounding box center [235, 7] width 11 height 4
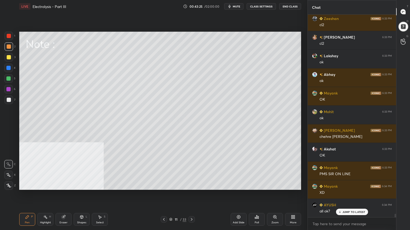
click at [8, 55] on div at bounding box center [9, 57] width 4 height 4
drag, startPoint x: 10, startPoint y: 48, endPoint x: 18, endPoint y: 50, distance: 8.2
click at [10, 48] on div at bounding box center [9, 47] width 4 height 4
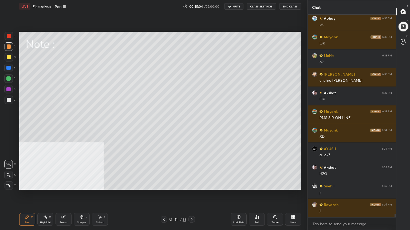
scroll to position [11384, 0]
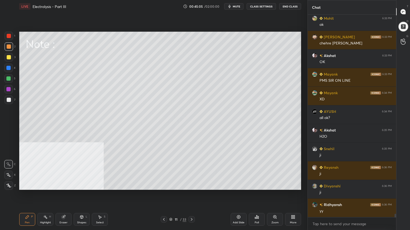
click at [171, 185] on icon at bounding box center [170, 219] width 3 height 3
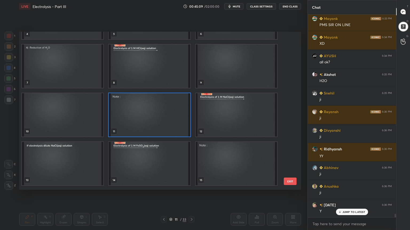
scroll to position [11477, 0]
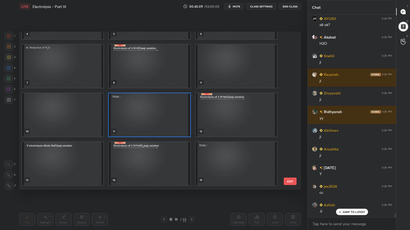
click at [137, 165] on img "grid" at bounding box center [149, 163] width 81 height 43
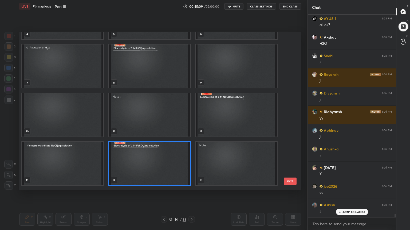
click at [138, 165] on img "grid" at bounding box center [149, 163] width 81 height 43
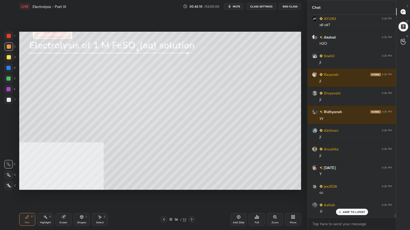
click at [138, 166] on img "grid" at bounding box center [149, 163] width 81 height 43
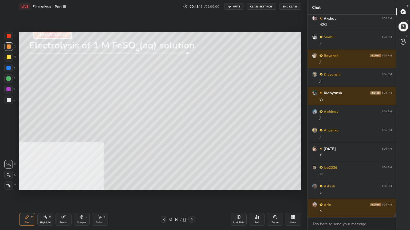
scroll to position [11509, 0]
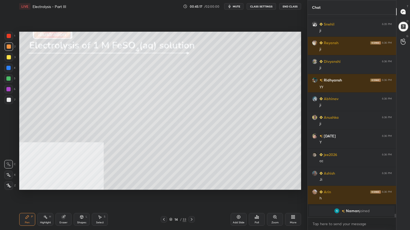
click at [11, 59] on div at bounding box center [9, 57] width 9 height 9
drag, startPoint x: 7, startPoint y: 79, endPoint x: 17, endPoint y: 73, distance: 11.6
click at [7, 79] on div at bounding box center [8, 79] width 4 height 4
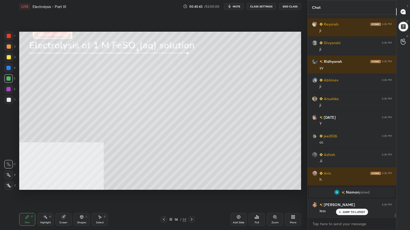
scroll to position [11078, 0]
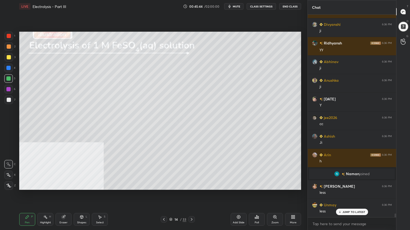
drag, startPoint x: 8, startPoint y: 101, endPoint x: 18, endPoint y: 100, distance: 10.4
click at [8, 101] on div at bounding box center [9, 100] width 4 height 4
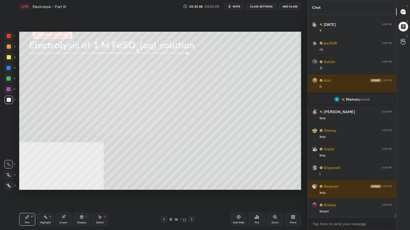
scroll to position [11171, 0]
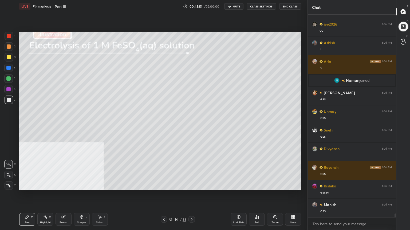
click at [8, 80] on div at bounding box center [8, 79] width 4 height 4
click at [9, 55] on div at bounding box center [9, 57] width 4 height 4
drag, startPoint x: 7, startPoint y: 78, endPoint x: 18, endPoint y: 78, distance: 10.9
click at [9, 78] on div at bounding box center [8, 79] width 4 height 4
drag, startPoint x: 5, startPoint y: 99, endPoint x: 8, endPoint y: 95, distance: 5.5
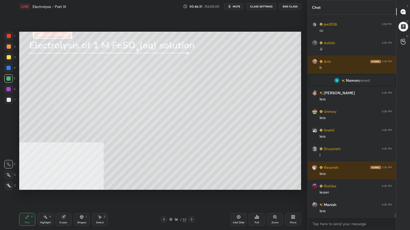
click at [5, 99] on div at bounding box center [9, 100] width 9 height 9
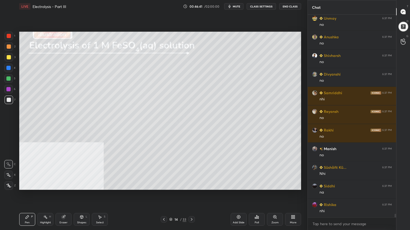
scroll to position [11451, 0]
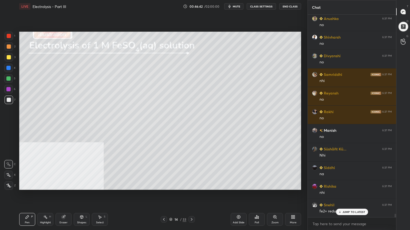
click at [10, 80] on div at bounding box center [8, 79] width 4 height 4
click at [9, 100] on div at bounding box center [9, 100] width 4 height 4
click at [9, 79] on div at bounding box center [8, 79] width 4 height 4
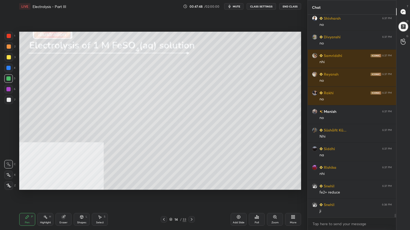
drag, startPoint x: 99, startPoint y: 221, endPoint x: 99, endPoint y: 210, distance: 10.4
click at [99, 185] on div "Select S" at bounding box center [100, 219] width 16 height 13
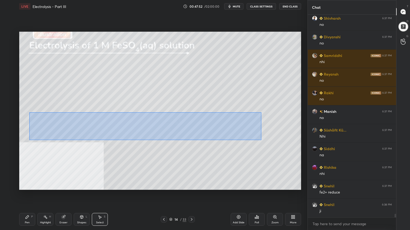
drag, startPoint x: 49, startPoint y: 115, endPoint x: 248, endPoint y: 135, distance: 199.7
click at [262, 140] on div "0 ° Undo Copy Duplicate Duplicate to new slide Delete" at bounding box center [160, 111] width 282 height 158
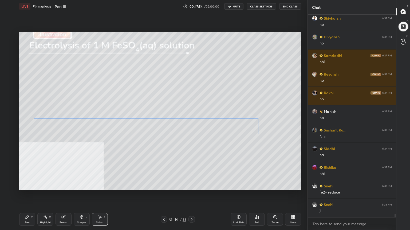
drag, startPoint x: 202, startPoint y: 128, endPoint x: 204, endPoint y: 130, distance: 3.4
click at [204, 130] on div "0 ° Undo Copy Duplicate Duplicate to new slide Delete" at bounding box center [160, 111] width 282 height 158
click at [238, 167] on div "0 ° Undo Copy Duplicate Duplicate to new slide Delete" at bounding box center [160, 111] width 282 height 158
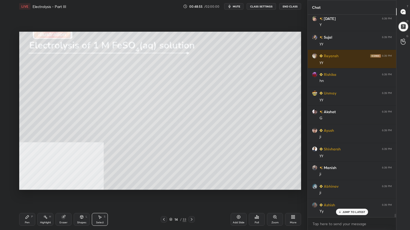
scroll to position [11694, 0]
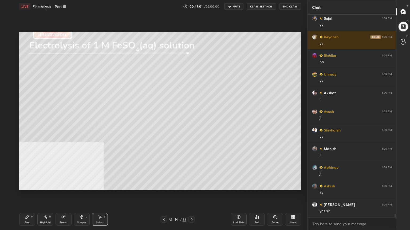
drag, startPoint x: 28, startPoint y: 219, endPoint x: 30, endPoint y: 215, distance: 3.6
click at [28, 185] on icon at bounding box center [27, 217] width 4 height 4
drag, startPoint x: 192, startPoint y: 219, endPoint x: 188, endPoint y: 214, distance: 6.2
click at [192, 185] on icon at bounding box center [191, 220] width 4 height 4
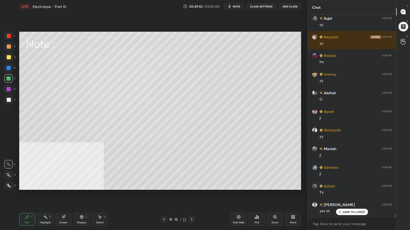
scroll to position [11713, 0]
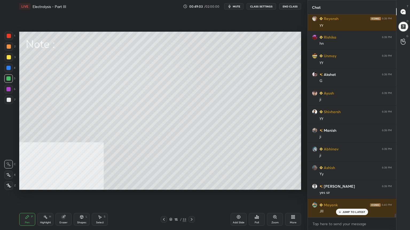
click at [13, 61] on div "3" at bounding box center [10, 57] width 11 height 9
click at [6, 103] on div at bounding box center [9, 100] width 9 height 9
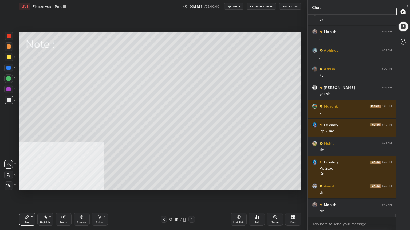
scroll to position [11830, 0]
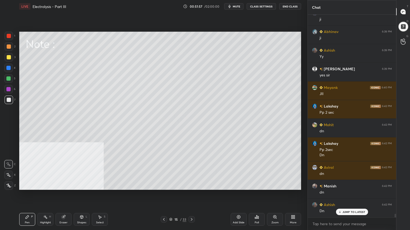
click at [101, 185] on div "Select" at bounding box center [100, 223] width 8 height 3
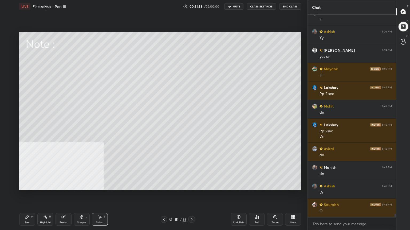
scroll to position [11867, 0]
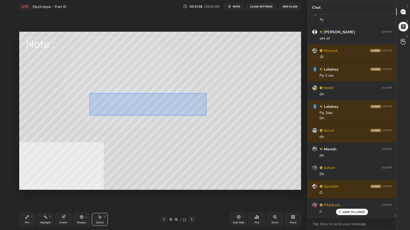
drag, startPoint x: 90, startPoint y: 93, endPoint x: 208, endPoint y: 114, distance: 120.2
click at [210, 115] on div "0 ° Undo Copy Duplicate Duplicate to new slide Delete" at bounding box center [160, 111] width 282 height 158
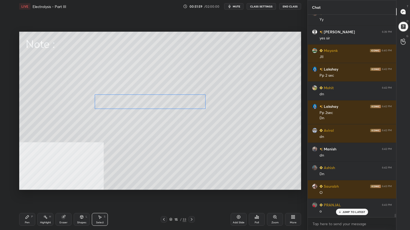
scroll to position [11905, 0]
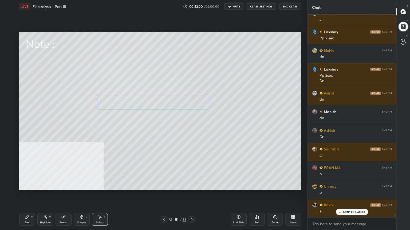
drag, startPoint x: 156, startPoint y: 105, endPoint x: 161, endPoint y: 106, distance: 5.1
click at [161, 106] on div "0 ° Undo Copy Duplicate Duplicate to new slide Delete" at bounding box center [160, 111] width 282 height 158
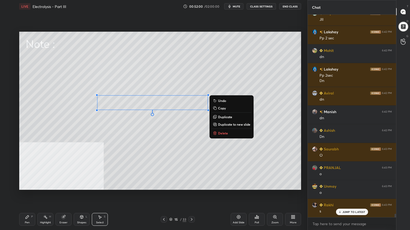
drag, startPoint x: 49, startPoint y: 224, endPoint x: 24, endPoint y: 230, distance: 25.8
click at [42, 185] on div "Pen P Highlight H Eraser Shapes L Select S 15 / 33 Add Slide Poll Zoom More" at bounding box center [160, 219] width 282 height 21
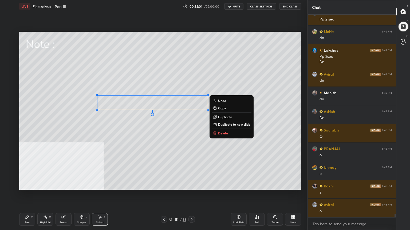
drag, startPoint x: 29, startPoint y: 222, endPoint x: 34, endPoint y: 209, distance: 13.9
click at [30, 185] on div "Pen P" at bounding box center [27, 219] width 16 height 13
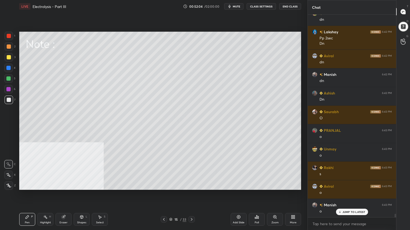
scroll to position [11961, 0]
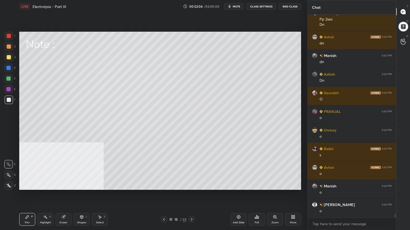
click at [9, 80] on div at bounding box center [8, 79] width 4 height 4
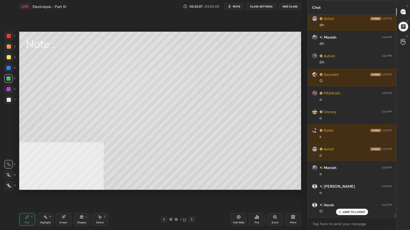
click at [6, 88] on div at bounding box center [8, 89] width 4 height 4
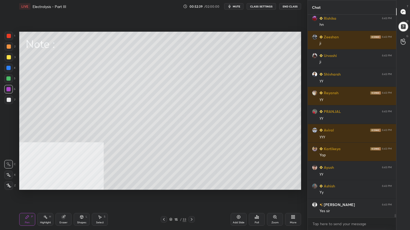
scroll to position [12875, 0]
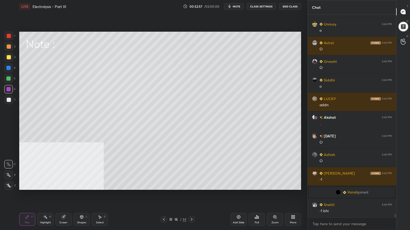
click at [9, 102] on div at bounding box center [9, 100] width 9 height 9
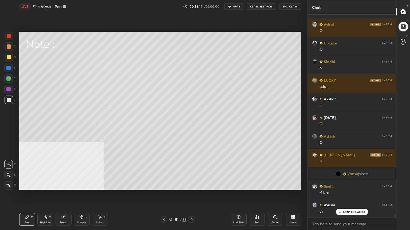
scroll to position [13131, 0]
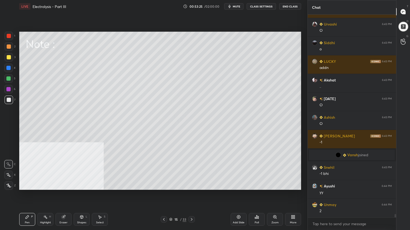
click at [9, 48] on div at bounding box center [9, 47] width 4 height 4
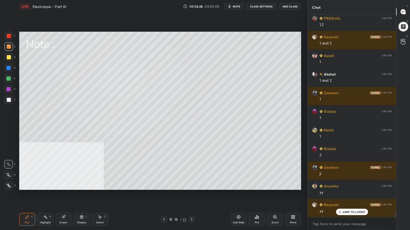
scroll to position [13570, 0]
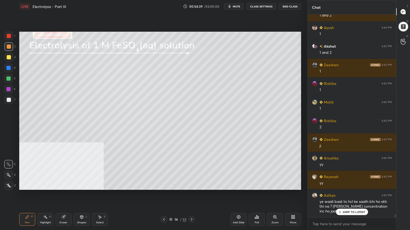
drag, startPoint x: 172, startPoint y: 219, endPoint x: 172, endPoint y: 216, distance: 2.7
click at [172, 185] on icon at bounding box center [170, 219] width 3 height 3
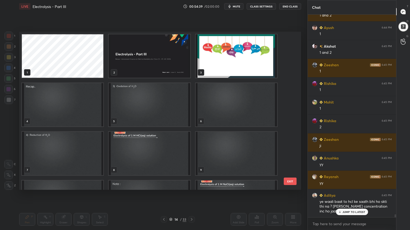
scroll to position [157, 279]
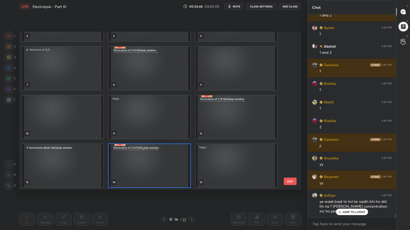
click at [225, 82] on img "grid" at bounding box center [235, 68] width 81 height 43
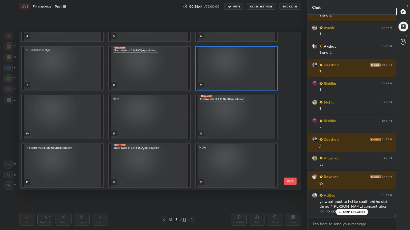
click at [226, 82] on img "grid" at bounding box center [235, 68] width 81 height 43
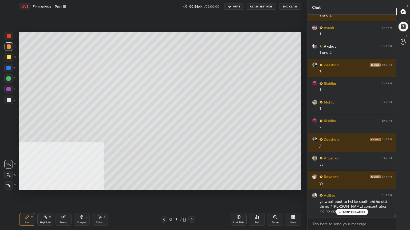
click at [226, 83] on img "grid" at bounding box center [235, 68] width 81 height 43
click at [345, 185] on p "JUMP TO LATEST" at bounding box center [353, 212] width 23 height 3
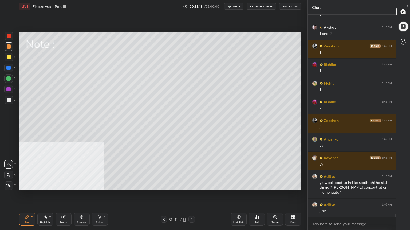
click at [170, 185] on icon at bounding box center [170, 219] width 3 height 3
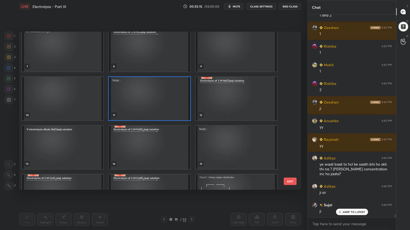
scroll to position [118, 0]
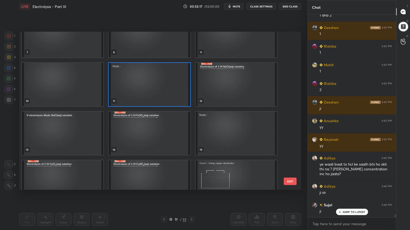
click at [64, 174] on img "grid" at bounding box center [62, 182] width 81 height 43
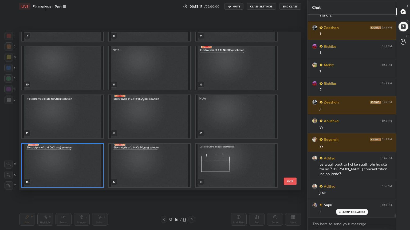
scroll to position [13626, 0]
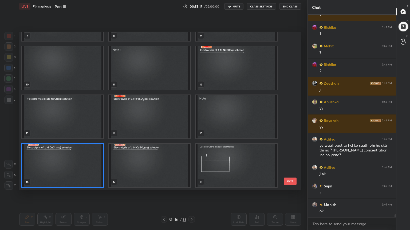
click at [63, 173] on img "grid" at bounding box center [62, 165] width 81 height 43
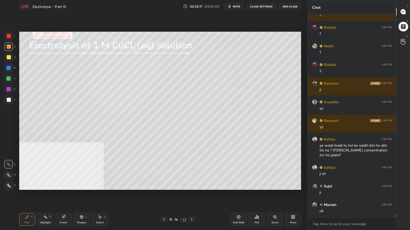
click at [64, 173] on img "grid" at bounding box center [62, 165] width 81 height 43
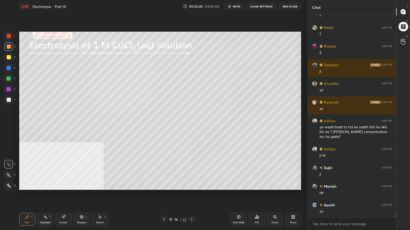
scroll to position [13664, 0]
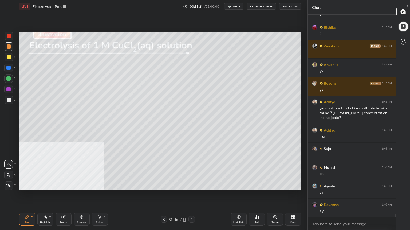
click at [8, 59] on div at bounding box center [9, 57] width 4 height 4
click at [11, 76] on div at bounding box center [8, 78] width 9 height 9
click at [9, 98] on div at bounding box center [9, 100] width 4 height 4
click at [8, 57] on div at bounding box center [9, 57] width 4 height 4
click at [11, 81] on div at bounding box center [8, 78] width 9 height 9
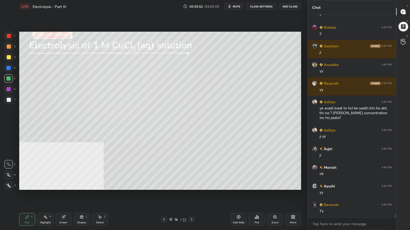
click at [10, 99] on div at bounding box center [9, 100] width 4 height 4
click at [9, 46] on div at bounding box center [9, 47] width 4 height 4
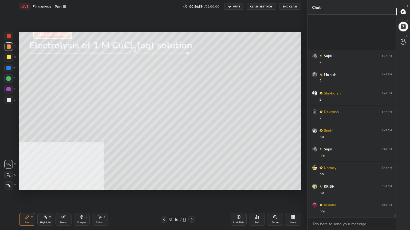
scroll to position [14000, 0]
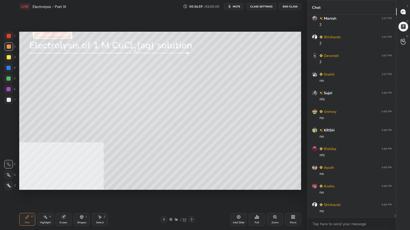
click at [98, 185] on div "Select" at bounding box center [100, 223] width 8 height 3
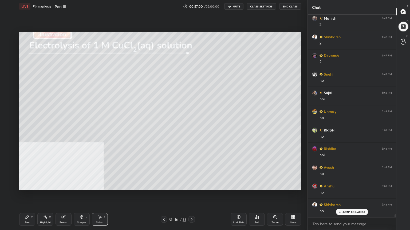
scroll to position [14018, 0]
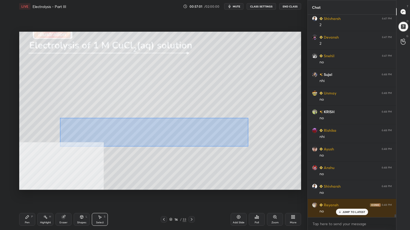
drag, startPoint x: 61, startPoint y: 118, endPoint x: 248, endPoint y: 145, distance: 189.2
click at [249, 146] on div "0 ° Undo Copy Duplicate Duplicate to new slide Delete" at bounding box center [160, 111] width 282 height 158
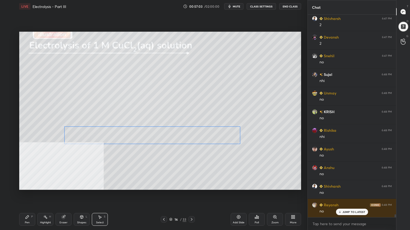
drag, startPoint x: 173, startPoint y: 134, endPoint x: 173, endPoint y: 140, distance: 6.4
click at [173, 140] on div "0 ° Undo Copy Duplicate Duplicate to new slide Delete" at bounding box center [160, 111] width 282 height 158
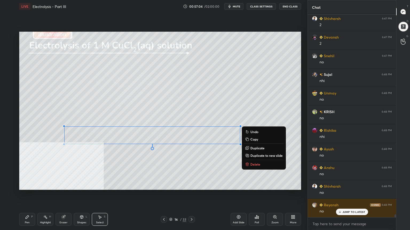
click at [31, 185] on div "P" at bounding box center [32, 217] width 2 height 3
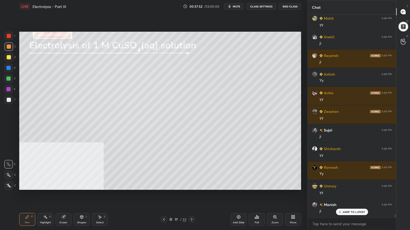
scroll to position [14279, 0]
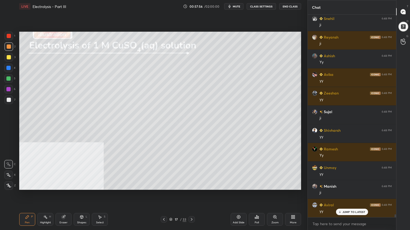
click at [9, 57] on div at bounding box center [9, 57] width 4 height 4
click at [10, 103] on div at bounding box center [9, 100] width 9 height 9
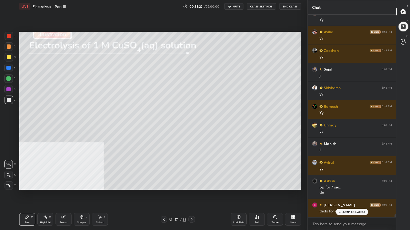
scroll to position [14341, 0]
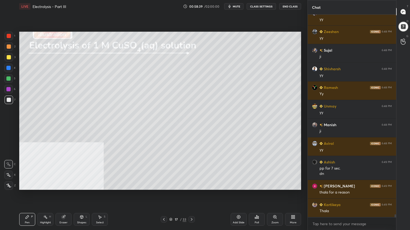
click at [82, 185] on div "Shapes" at bounding box center [81, 223] width 9 height 3
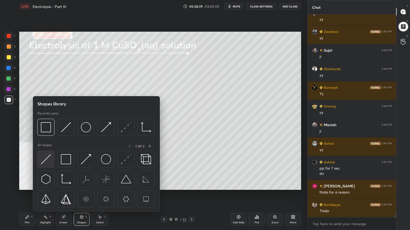
click at [47, 162] on img at bounding box center [46, 159] width 10 height 10
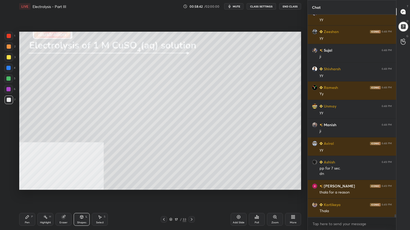
drag, startPoint x: 31, startPoint y: 223, endPoint x: 29, endPoint y: 205, distance: 17.5
click at [31, 185] on div "Pen P" at bounding box center [27, 219] width 16 height 13
click at [9, 60] on div at bounding box center [9, 57] width 9 height 9
drag, startPoint x: 10, startPoint y: 80, endPoint x: 16, endPoint y: 80, distance: 6.1
click at [12, 80] on div at bounding box center [8, 78] width 9 height 9
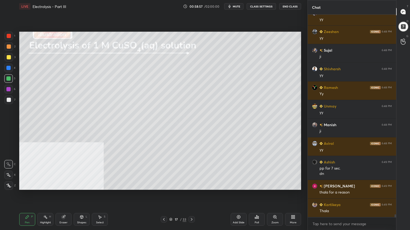
drag, startPoint x: 9, startPoint y: 100, endPoint x: 11, endPoint y: 97, distance: 3.0
click at [11, 100] on div at bounding box center [9, 100] width 4 height 4
click at [9, 58] on div at bounding box center [9, 57] width 4 height 4
drag, startPoint x: 7, startPoint y: 80, endPoint x: 17, endPoint y: 81, distance: 9.4
click at [8, 80] on div at bounding box center [8, 79] width 4 height 4
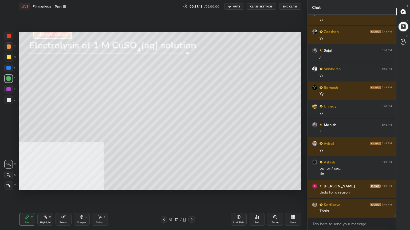
click at [11, 102] on div at bounding box center [9, 100] width 9 height 9
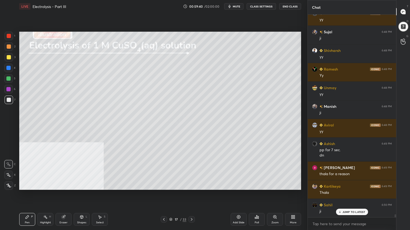
click at [7, 56] on div at bounding box center [9, 57] width 4 height 4
click at [8, 42] on div at bounding box center [9, 46] width 9 height 9
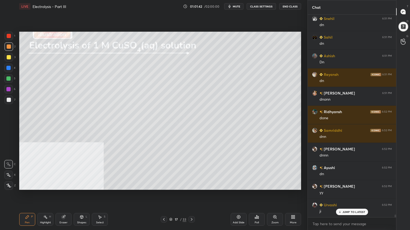
scroll to position [14602, 0]
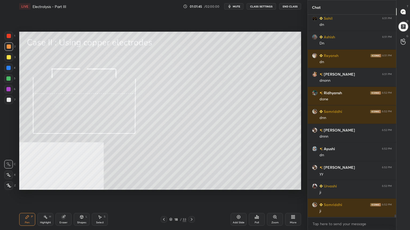
drag, startPoint x: 8, startPoint y: 101, endPoint x: 10, endPoint y: 95, distance: 6.3
click at [8, 101] on div at bounding box center [9, 100] width 4 height 4
click at [82, 185] on div "Shapes L" at bounding box center [82, 219] width 16 height 13
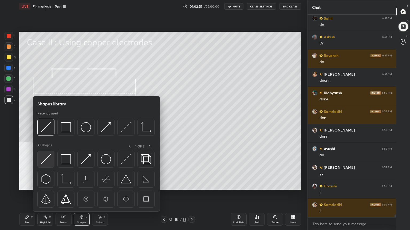
click at [47, 161] on img at bounding box center [46, 159] width 10 height 10
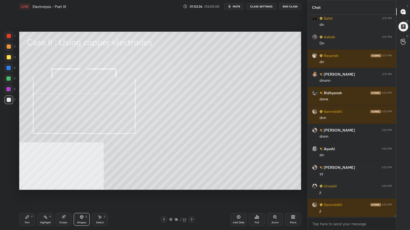
click at [100, 185] on div "Select" at bounding box center [100, 223] width 8 height 3
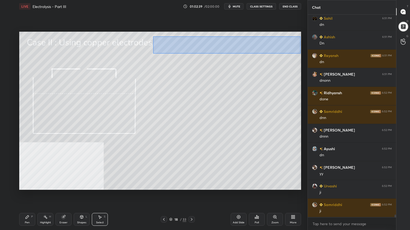
drag, startPoint x: 153, startPoint y: 36, endPoint x: 300, endPoint y: 53, distance: 147.4
click at [300, 53] on div "0 ° Undo Copy Duplicate Duplicate to new slide Delete" at bounding box center [160, 111] width 282 height 158
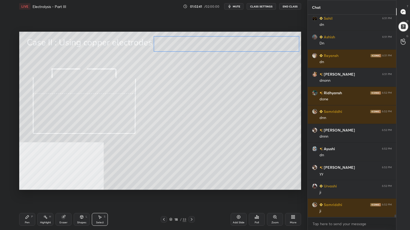
click at [286, 46] on div "0 ° Undo Copy Duplicate Duplicate to new slide Delete" at bounding box center [160, 111] width 282 height 158
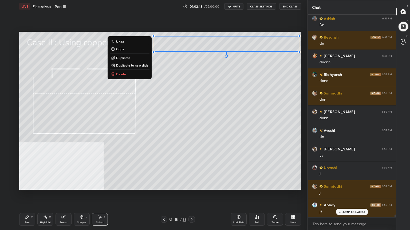
scroll to position [14640, 0]
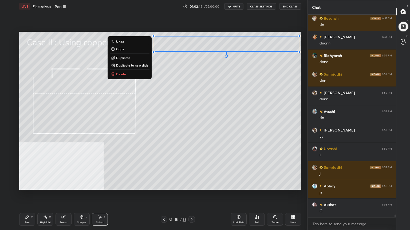
click at [179, 157] on div "0 ° Undo Copy Duplicate Duplicate to new slide Delete" at bounding box center [160, 111] width 282 height 158
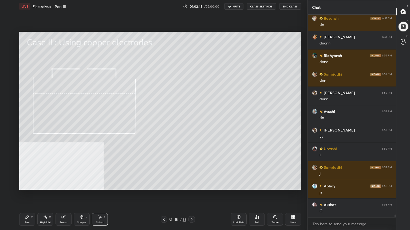
click at [32, 185] on div "Pen P" at bounding box center [27, 219] width 16 height 13
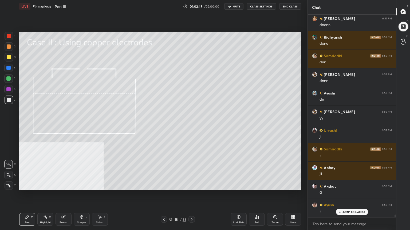
scroll to position [14677, 0]
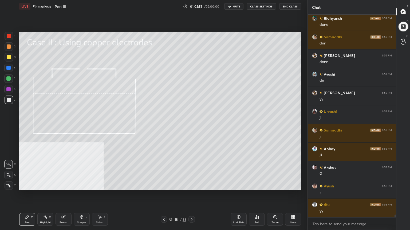
click at [7, 46] on div at bounding box center [9, 47] width 4 height 4
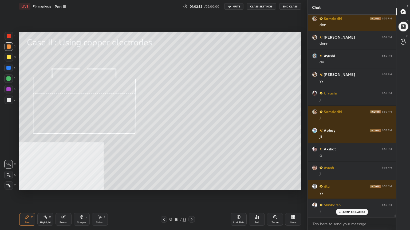
drag, startPoint x: 83, startPoint y: 223, endPoint x: 82, endPoint y: 215, distance: 7.5
click at [83, 185] on div "Shapes" at bounding box center [81, 223] width 9 height 3
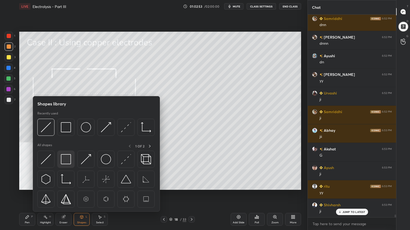
click at [66, 161] on img at bounding box center [66, 159] width 10 height 10
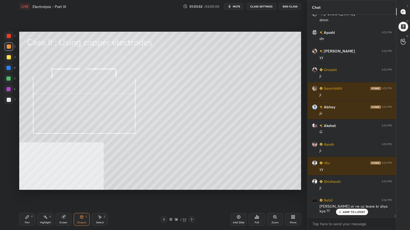
scroll to position [14732, 0]
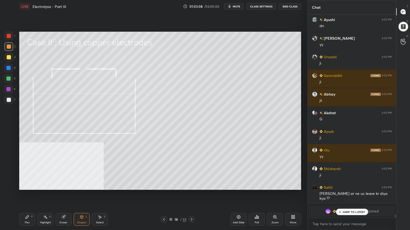
drag, startPoint x: 98, startPoint y: 219, endPoint x: 92, endPoint y: 193, distance: 26.4
click at [98, 185] on icon at bounding box center [100, 217] width 4 height 4
drag, startPoint x: 43, startPoint y: 110, endPoint x: 61, endPoint y: 115, distance: 18.2
click at [61, 115] on div "0 ° Undo Copy Duplicate Duplicate to new slide Delete" at bounding box center [160, 111] width 282 height 158
click at [51, 113] on div "0 ° Undo Copy Duplicate Duplicate to new slide Delete" at bounding box center [160, 111] width 282 height 158
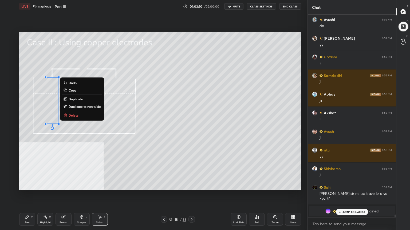
scroll to position [14751, 0]
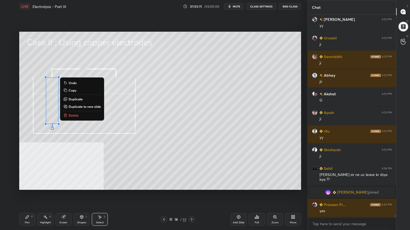
click at [23, 185] on div "Pen P" at bounding box center [27, 219] width 16 height 13
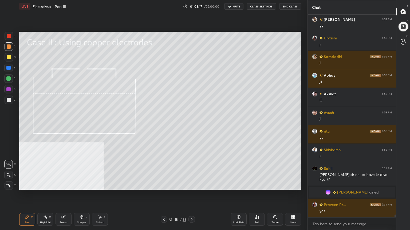
drag, startPoint x: 100, startPoint y: 221, endPoint x: 91, endPoint y: 193, distance: 29.2
click at [100, 185] on div "Select S" at bounding box center [100, 219] width 16 height 13
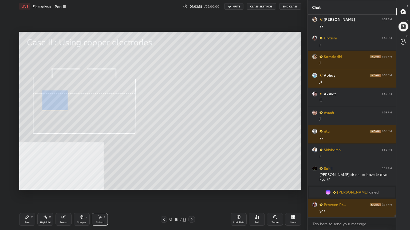
drag, startPoint x: 51, startPoint y: 98, endPoint x: 68, endPoint y: 110, distance: 21.2
click at [68, 110] on div "0 ° Undo Copy Duplicate Duplicate to new slide Delete" at bounding box center [160, 111] width 282 height 158
drag, startPoint x: 59, startPoint y: 105, endPoint x: 115, endPoint y: 98, distance: 56.6
click at [115, 98] on div "0 ° Undo Copy Paste here Duplicate Duplicate to new slide Delete" at bounding box center [160, 111] width 282 height 158
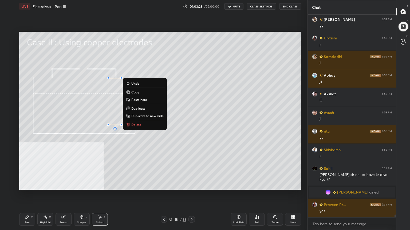
click at [60, 149] on div "0 ° Undo Copy Paste here Duplicate Duplicate to new slide Delete" at bounding box center [160, 111] width 282 height 158
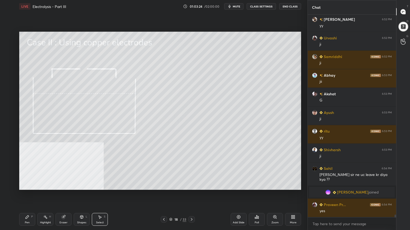
click at [27, 185] on div "Pen P" at bounding box center [27, 219] width 16 height 13
drag, startPoint x: 10, startPoint y: 99, endPoint x: 18, endPoint y: 93, distance: 10.3
click at [10, 99] on div at bounding box center [9, 100] width 4 height 4
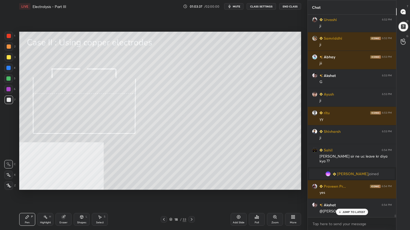
drag, startPoint x: 8, startPoint y: 78, endPoint x: 18, endPoint y: 78, distance: 10.4
click at [8, 78] on div at bounding box center [8, 79] width 4 height 4
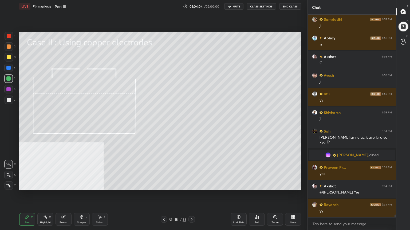
scroll to position [14806, 0]
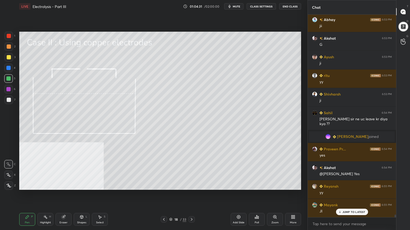
drag, startPoint x: 7, startPoint y: 47, endPoint x: 15, endPoint y: 57, distance: 12.2
click at [7, 47] on div at bounding box center [9, 47] width 4 height 4
click at [11, 100] on div at bounding box center [9, 100] width 9 height 9
click at [10, 79] on div at bounding box center [8, 79] width 4 height 4
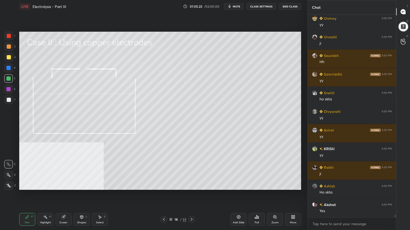
scroll to position [15030, 0]
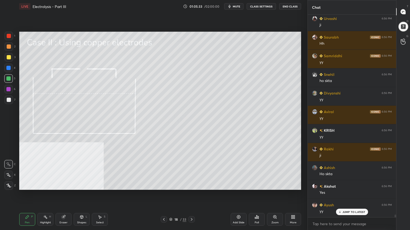
click at [7, 99] on div at bounding box center [9, 100] width 4 height 4
click at [8, 46] on div at bounding box center [9, 47] width 4 height 4
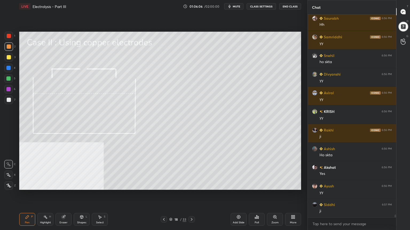
scroll to position [15068, 0]
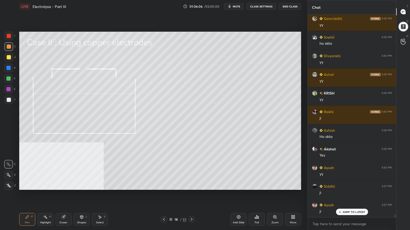
drag, startPoint x: 9, startPoint y: 79, endPoint x: 19, endPoint y: 80, distance: 9.9
click at [10, 79] on div at bounding box center [8, 79] width 4 height 4
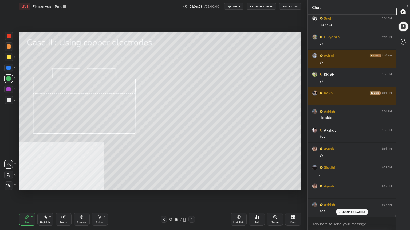
scroll to position [15105, 0]
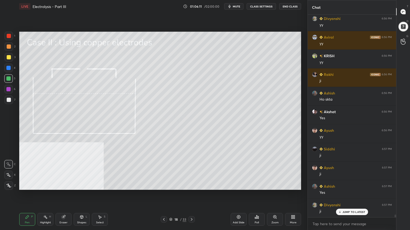
click at [7, 178] on div at bounding box center [8, 175] width 9 height 9
click at [8, 57] on div at bounding box center [9, 57] width 4 height 4
click at [11, 163] on div at bounding box center [8, 164] width 9 height 9
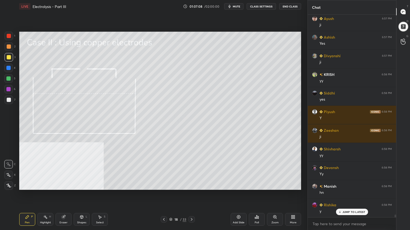
scroll to position [15292, 0]
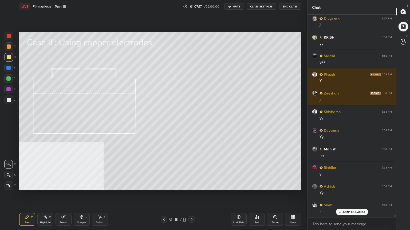
click at [9, 102] on div at bounding box center [9, 100] width 9 height 9
click at [7, 80] on div at bounding box center [8, 79] width 4 height 4
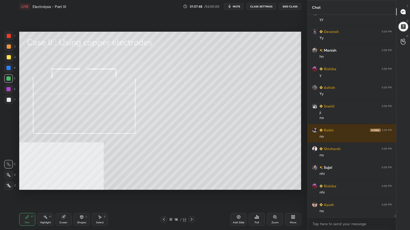
scroll to position [15409, 0]
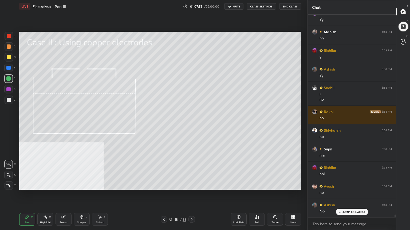
click at [9, 47] on div at bounding box center [9, 47] width 4 height 4
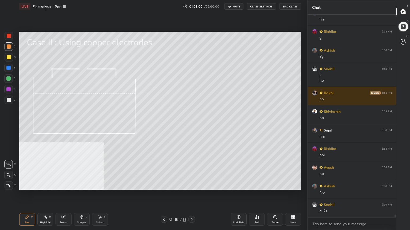
drag, startPoint x: 7, startPoint y: 81, endPoint x: 17, endPoint y: 83, distance: 10.2
click at [7, 81] on div at bounding box center [8, 78] width 9 height 9
click at [9, 174] on icon at bounding box center [8, 175] width 5 height 4
click at [7, 58] on div at bounding box center [9, 57] width 4 height 4
click at [10, 165] on icon at bounding box center [8, 165] width 5 height 4
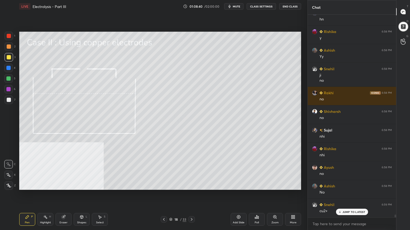
scroll to position [15446, 0]
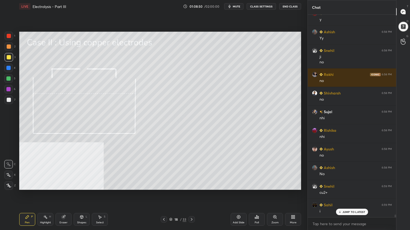
drag, startPoint x: 65, startPoint y: 222, endPoint x: 58, endPoint y: 190, distance: 32.0
click at [65, 185] on div "Eraser" at bounding box center [63, 223] width 8 height 3
click at [30, 185] on div "Pen P" at bounding box center [27, 219] width 16 height 13
drag, startPoint x: 7, startPoint y: 47, endPoint x: 18, endPoint y: 60, distance: 17.6
click at [7, 47] on div at bounding box center [9, 47] width 4 height 4
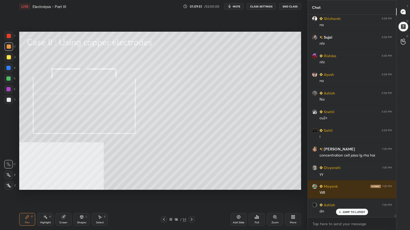
scroll to position [15540, 0]
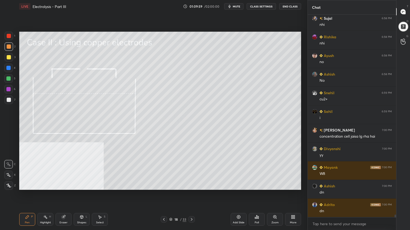
drag, startPoint x: 190, startPoint y: 220, endPoint x: 162, endPoint y: 198, distance: 35.4
click at [190, 185] on icon at bounding box center [191, 220] width 4 height 4
click at [9, 101] on div at bounding box center [9, 100] width 9 height 9
click at [9, 58] on div at bounding box center [9, 57] width 4 height 4
drag, startPoint x: 9, startPoint y: 77, endPoint x: 18, endPoint y: 74, distance: 8.7
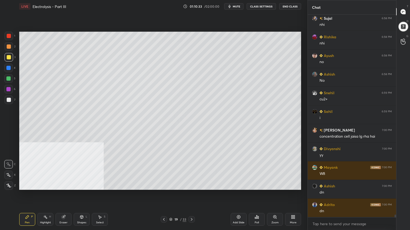
click at [10, 77] on div at bounding box center [8, 79] width 4 height 4
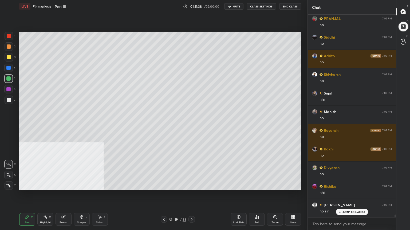
scroll to position [15839, 0]
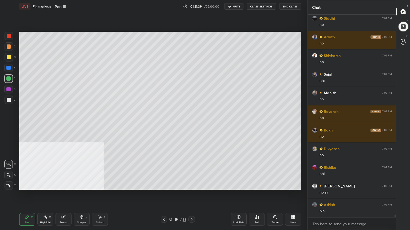
click at [9, 102] on div at bounding box center [9, 100] width 9 height 9
drag, startPoint x: 8, startPoint y: 58, endPoint x: 12, endPoint y: 64, distance: 7.5
click at [8, 58] on div at bounding box center [9, 57] width 4 height 4
click at [101, 185] on div "Select" at bounding box center [100, 223] width 8 height 3
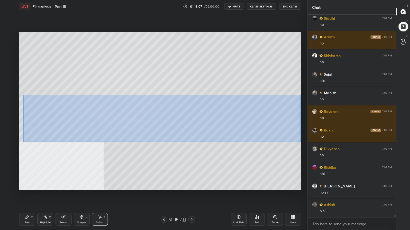
drag, startPoint x: 24, startPoint y: 97, endPoint x: 296, endPoint y: 140, distance: 274.9
click at [300, 142] on div "0 ° Undo Copy Paste here Duplicate Duplicate to new slide Delete" at bounding box center [160, 111] width 282 height 158
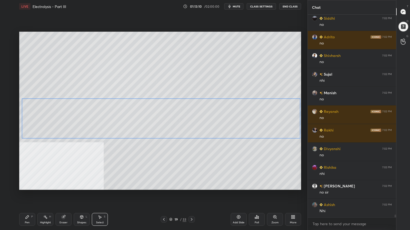
click at [62, 130] on div "0 ° Undo Copy Paste here Duplicate Duplicate to new slide Delete" at bounding box center [160, 111] width 282 height 158
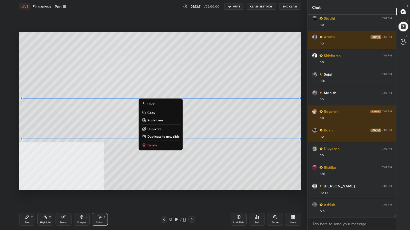
click at [27, 185] on div "Pen" at bounding box center [27, 223] width 5 height 3
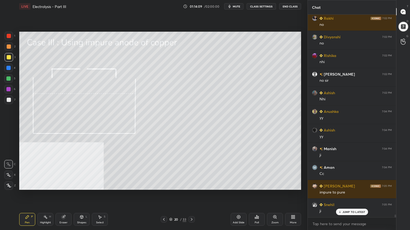
scroll to position [15969, 0]
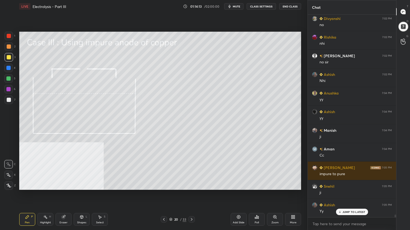
click at [82, 185] on div "Shapes" at bounding box center [81, 223] width 9 height 3
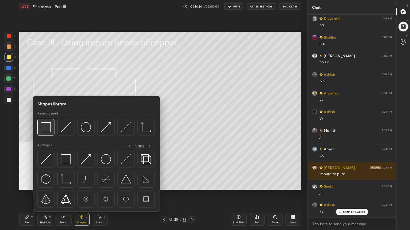
click at [45, 128] on img at bounding box center [46, 127] width 10 height 10
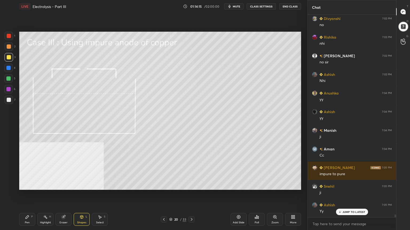
click at [8, 98] on div at bounding box center [9, 100] width 4 height 4
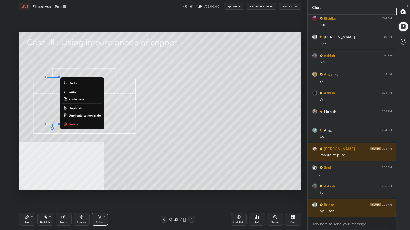
click at [37, 122] on div "0 ° Undo Copy Paste here Duplicate Duplicate to new slide Delete" at bounding box center [160, 111] width 282 height 158
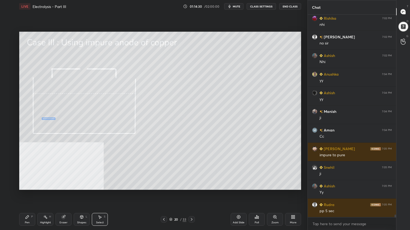
drag, startPoint x: 47, startPoint y: 118, endPoint x: 66, endPoint y: 122, distance: 19.8
click at [66, 122] on div "0 ° Undo Copy Paste here Duplicate Duplicate to new slide Delete" at bounding box center [160, 111] width 282 height 158
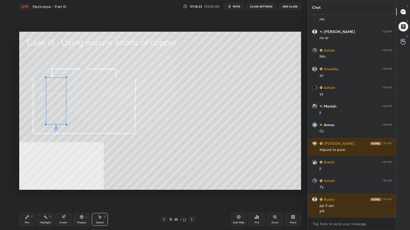
drag, startPoint x: 58, startPoint y: 124, endPoint x: 67, endPoint y: 123, distance: 8.8
click at [66, 125] on div at bounding box center [66, 125] width 2 height 2
drag, startPoint x: 49, startPoint y: 98, endPoint x: 45, endPoint y: 99, distance: 3.5
click at [45, 99] on div "0 ° Undo Copy Paste here Duplicate Duplicate to new slide Delete" at bounding box center [160, 111] width 282 height 158
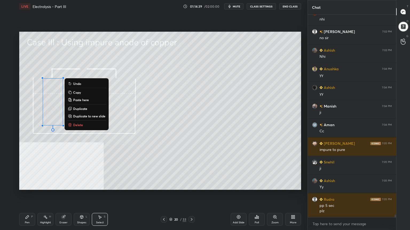
click at [47, 174] on div "0 ° Undo Copy Paste here Duplicate Duplicate to new slide Delete" at bounding box center [160, 111] width 282 height 158
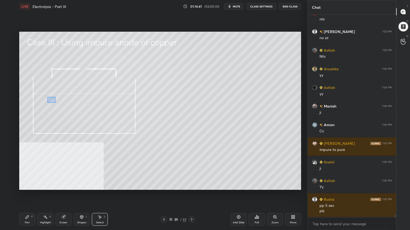
drag, startPoint x: 49, startPoint y: 97, endPoint x: 57, endPoint y: 104, distance: 10.8
click at [57, 104] on div "0 ° Undo Copy Paste here Duplicate Duplicate to new slide Delete" at bounding box center [160, 111] width 282 height 158
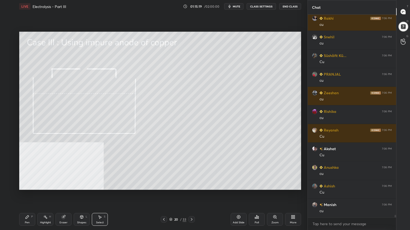
scroll to position [16311, 0]
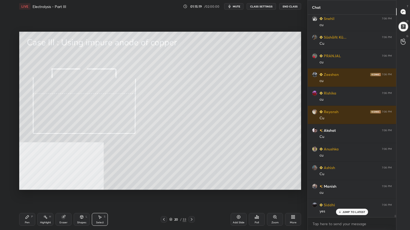
click at [26, 185] on div "Pen P" at bounding box center [27, 219] width 16 height 13
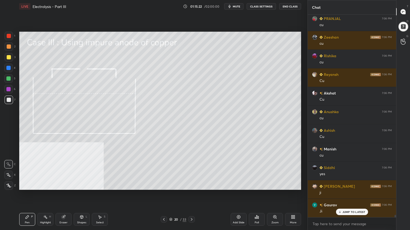
scroll to position [16367, 0]
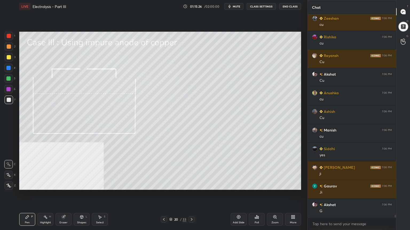
click at [9, 43] on div at bounding box center [9, 46] width 9 height 9
click at [80, 185] on div "Shapes L" at bounding box center [82, 219] width 16 height 13
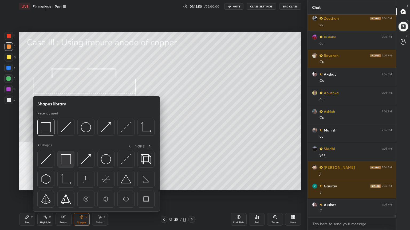
click at [67, 161] on img at bounding box center [66, 159] width 10 height 10
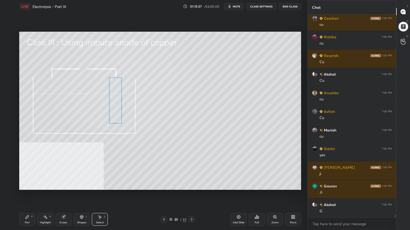
drag, startPoint x: 55, startPoint y: 93, endPoint x: 117, endPoint y: 93, distance: 61.9
click at [117, 92] on div "0 ° Undo Copy Paste here Duplicate Duplicate to new slide Delete" at bounding box center [160, 111] width 282 height 158
click at [110, 124] on div "0 ° Undo Copy Paste here Duplicate Duplicate to new slide Delete" at bounding box center [160, 111] width 282 height 158
drag, startPoint x: 110, startPoint y: 125, endPoint x: 114, endPoint y: 124, distance: 4.4
click at [114, 124] on div at bounding box center [114, 124] width 2 height 2
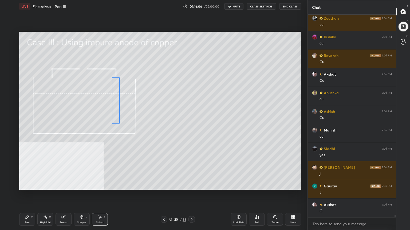
click at [115, 116] on div "0 ° Undo Copy Paste here Duplicate Duplicate to new slide Delete" at bounding box center [160, 111] width 282 height 158
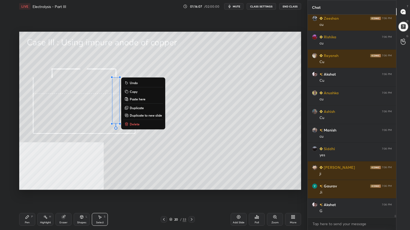
click at [85, 142] on div "0 ° Undo Copy Paste here Duplicate Duplicate to new slide Delete" at bounding box center [160, 111] width 282 height 158
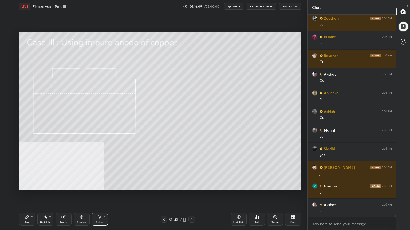
drag, startPoint x: 28, startPoint y: 219, endPoint x: 29, endPoint y: 201, distance: 17.9
click at [28, 185] on icon at bounding box center [27, 217] width 4 height 4
drag, startPoint x: 9, startPoint y: 98, endPoint x: 18, endPoint y: 91, distance: 11.6
click at [9, 98] on div at bounding box center [9, 100] width 4 height 4
click at [8, 56] on div at bounding box center [9, 57] width 4 height 4
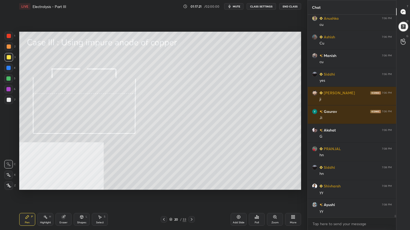
scroll to position [16460, 0]
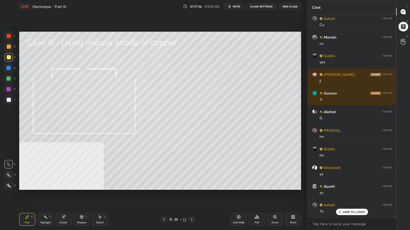
click at [9, 79] on div at bounding box center [8, 79] width 4 height 4
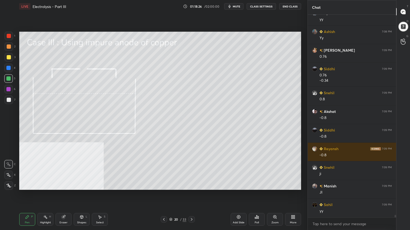
scroll to position [16652, 0]
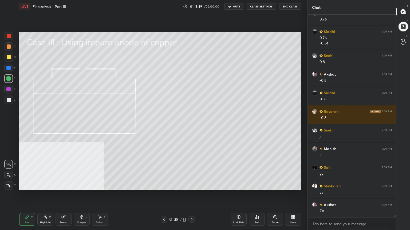
click at [9, 46] on div at bounding box center [9, 47] width 4 height 4
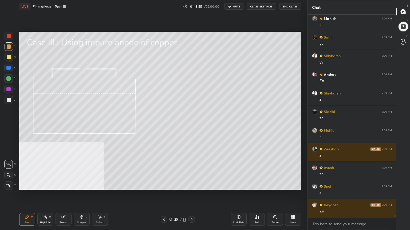
scroll to position [16820, 0]
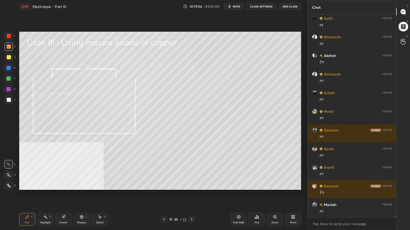
click at [9, 57] on div at bounding box center [9, 57] width 4 height 4
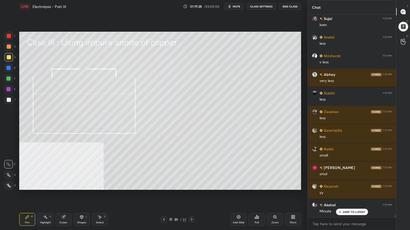
scroll to position [17082, 0]
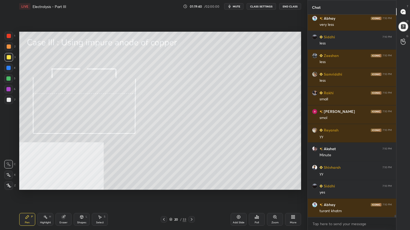
click at [8, 47] on div at bounding box center [9, 47] width 4 height 4
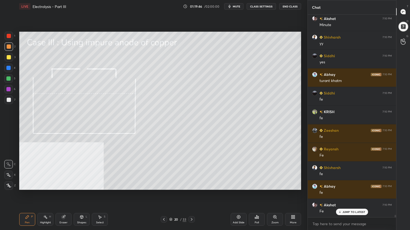
scroll to position [17231, 0]
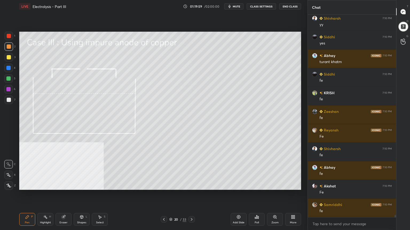
click at [9, 58] on div at bounding box center [9, 57] width 4 height 4
drag, startPoint x: 7, startPoint y: 77, endPoint x: 16, endPoint y: 79, distance: 8.9
click at [7, 77] on div at bounding box center [8, 79] width 4 height 4
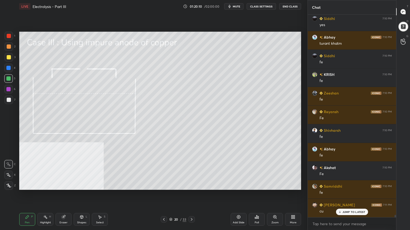
scroll to position [17268, 0]
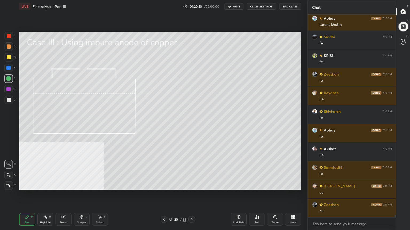
drag, startPoint x: 7, startPoint y: 49, endPoint x: 12, endPoint y: 50, distance: 4.7
click at [8, 49] on div at bounding box center [9, 46] width 9 height 9
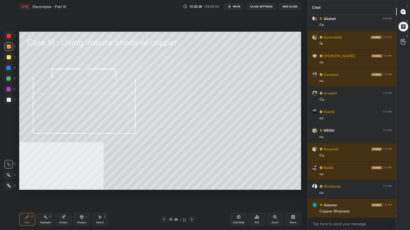
scroll to position [17418, 0]
click at [7, 57] on div at bounding box center [9, 57] width 4 height 4
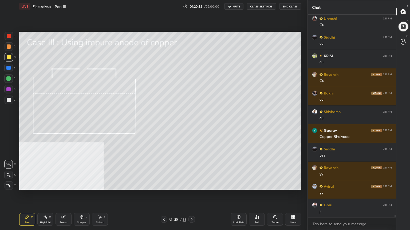
scroll to position [17492, 0]
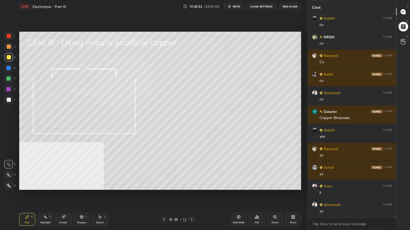
click at [8, 103] on div at bounding box center [9, 100] width 9 height 9
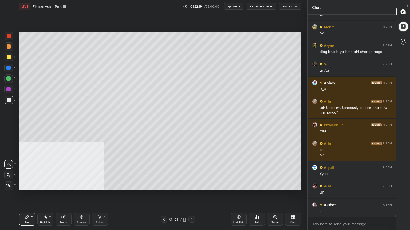
scroll to position [18011, 0]
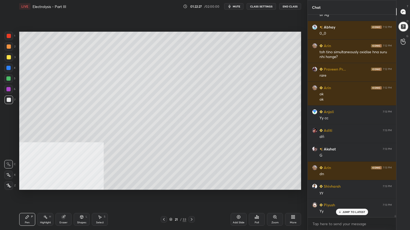
click at [9, 56] on div at bounding box center [9, 57] width 4 height 4
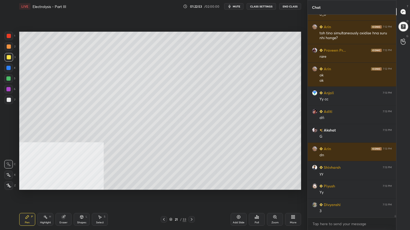
click at [10, 80] on div at bounding box center [8, 79] width 4 height 4
drag, startPoint x: 9, startPoint y: 45, endPoint x: 12, endPoint y: 42, distance: 4.0
click at [9, 45] on div at bounding box center [9, 47] width 4 height 4
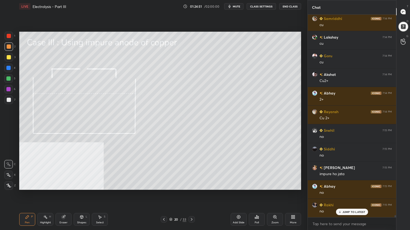
scroll to position [18403, 0]
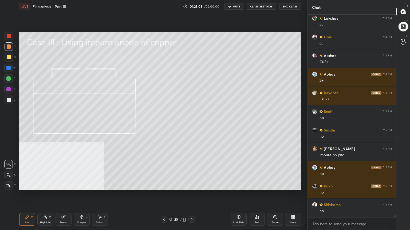
click at [7, 58] on div at bounding box center [9, 57] width 4 height 4
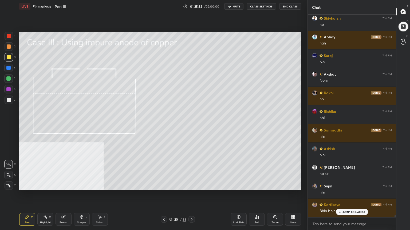
scroll to position [18758, 0]
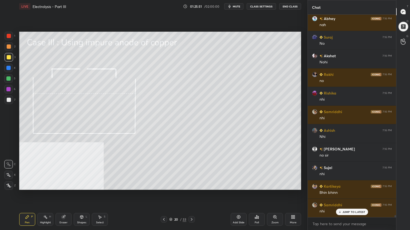
drag, startPoint x: 66, startPoint y: 220, endPoint x: 61, endPoint y: 206, distance: 14.5
click at [65, 185] on div "Eraser" at bounding box center [63, 219] width 16 height 13
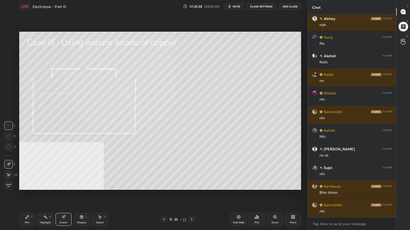
scroll to position [18777, 0]
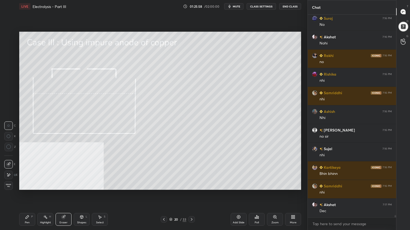
click at [85, 185] on div "Shapes" at bounding box center [81, 223] width 9 height 3
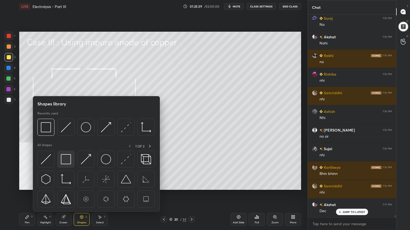
scroll to position [18795, 0]
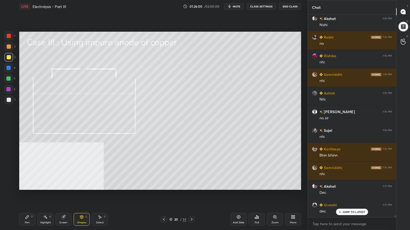
click at [28, 185] on div "Pen P" at bounding box center [27, 219] width 16 height 13
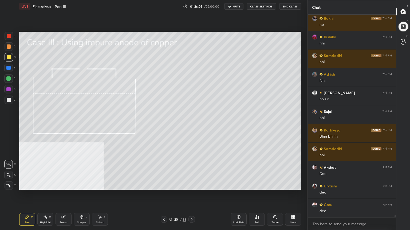
click at [9, 48] on div at bounding box center [9, 47] width 4 height 4
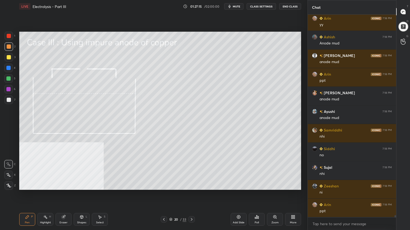
scroll to position [19318, 0]
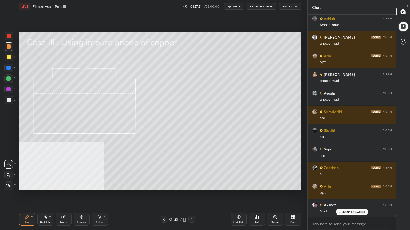
drag, startPoint x: 9, startPoint y: 58, endPoint x: 12, endPoint y: 68, distance: 10.4
click at [9, 57] on div at bounding box center [9, 57] width 4 height 4
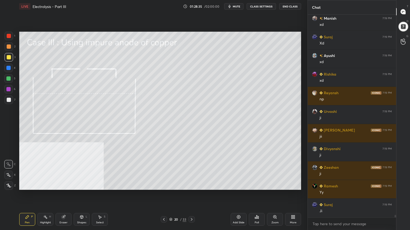
scroll to position [17328, 0]
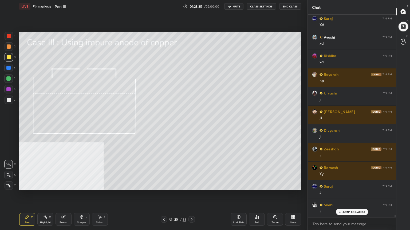
click at [191, 185] on icon at bounding box center [191, 220] width 4 height 4
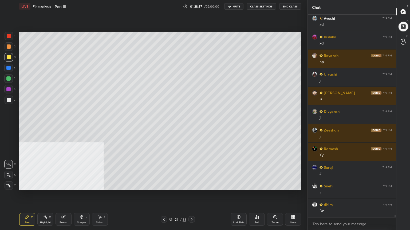
scroll to position [17385, 0]
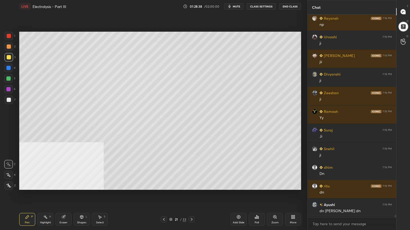
click at [10, 100] on div at bounding box center [9, 100] width 4 height 4
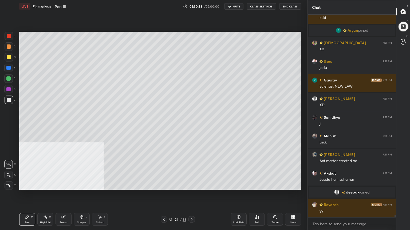
scroll to position [17748, 0]
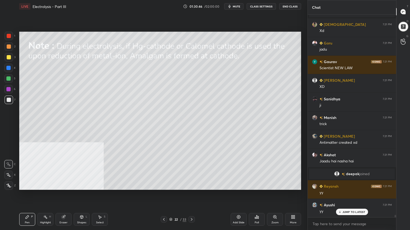
click at [8, 58] on div at bounding box center [9, 57] width 4 height 4
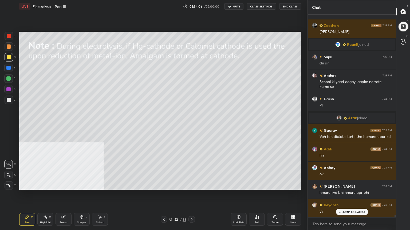
scroll to position [17954, 0]
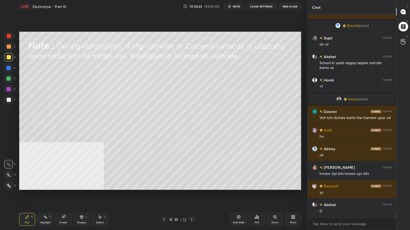
drag, startPoint x: 7, startPoint y: 47, endPoint x: 13, endPoint y: 50, distance: 6.4
click at [7, 46] on div at bounding box center [9, 47] width 4 height 4
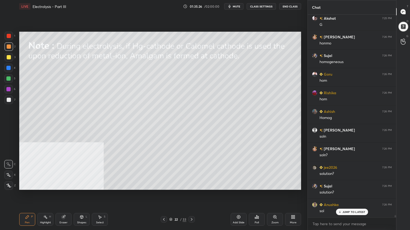
scroll to position [18234, 0]
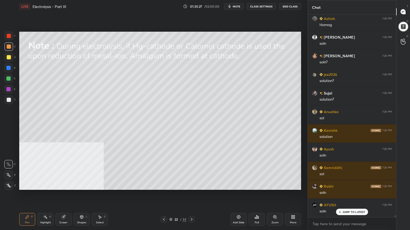
click at [240, 7] on span "mute" at bounding box center [236, 7] width 7 height 4
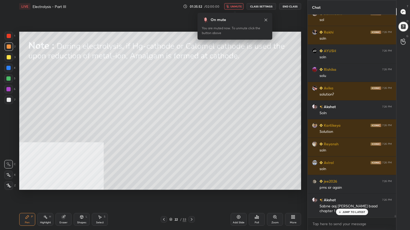
scroll to position [18407, 0]
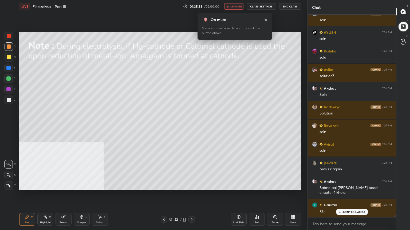
click at [238, 6] on span "unmute" at bounding box center [235, 7] width 11 height 4
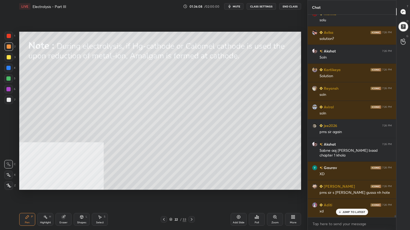
scroll to position [18457, 0]
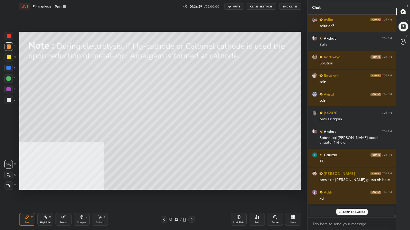
drag, startPoint x: 9, startPoint y: 58, endPoint x: 15, endPoint y: 70, distance: 13.2
click at [9, 58] on div at bounding box center [9, 57] width 4 height 4
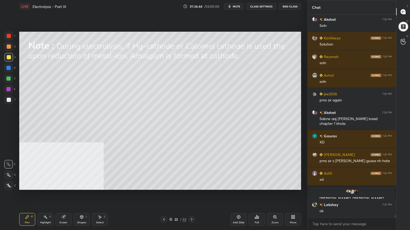
click at [236, 6] on span "mute" at bounding box center [236, 7] width 7 height 4
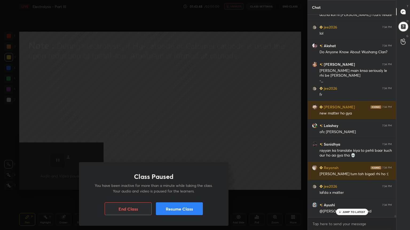
scroll to position [20366, 0]
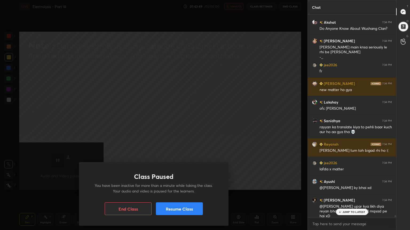
click at [179, 185] on button "Resume Class" at bounding box center [179, 209] width 47 height 13
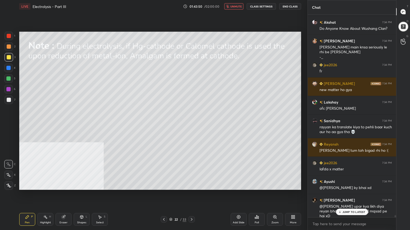
click at [234, 7] on span "unmute" at bounding box center [235, 7] width 11 height 4
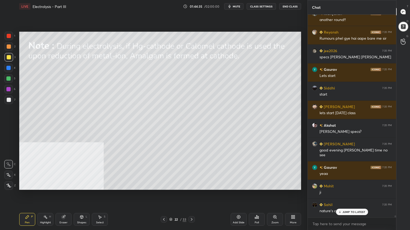
scroll to position [20954, 0]
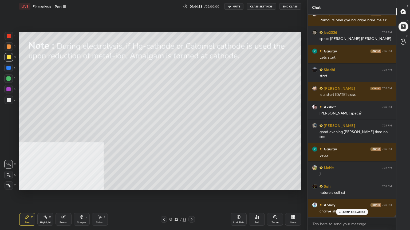
click at [82, 185] on div "Shapes L" at bounding box center [82, 219] width 16 height 13
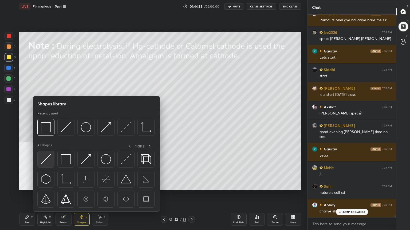
click at [49, 158] on img at bounding box center [46, 159] width 10 height 10
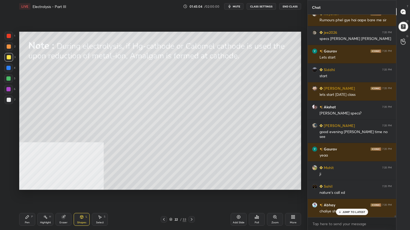
click at [22, 185] on div "Pen P" at bounding box center [27, 219] width 16 height 13
click at [7, 101] on div at bounding box center [9, 100] width 4 height 4
click at [7, 54] on div at bounding box center [9, 57] width 9 height 9
drag, startPoint x: 10, startPoint y: 82, endPoint x: 11, endPoint y: 79, distance: 2.9
click at [9, 82] on div at bounding box center [8, 78] width 9 height 9
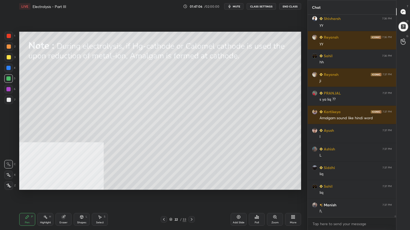
scroll to position [21421, 0]
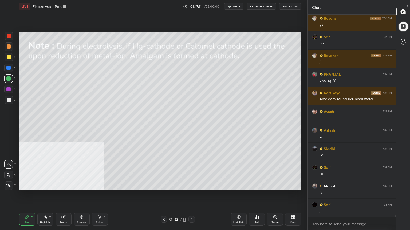
click at [191, 185] on icon at bounding box center [191, 220] width 4 height 4
click at [10, 55] on div at bounding box center [9, 57] width 9 height 9
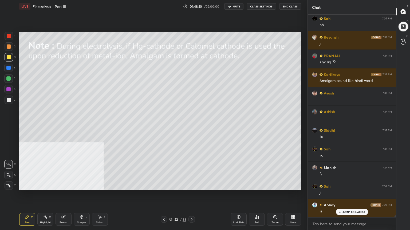
drag, startPoint x: 9, startPoint y: 100, endPoint x: 17, endPoint y: 103, distance: 8.2
click at [9, 100] on div at bounding box center [9, 100] width 4 height 4
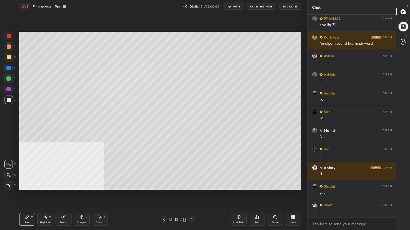
scroll to position [21496, 0]
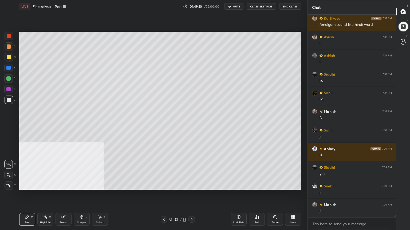
click at [85, 185] on div "Shapes L" at bounding box center [82, 219] width 16 height 13
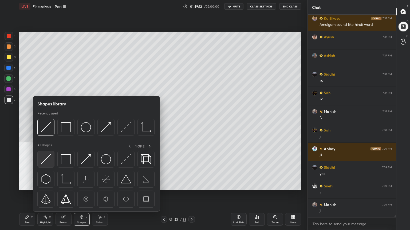
click at [46, 161] on img at bounding box center [46, 159] width 10 height 10
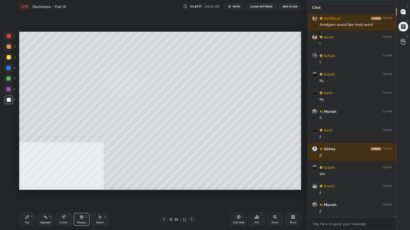
drag, startPoint x: 102, startPoint y: 218, endPoint x: 103, endPoint y: 198, distance: 20.3
click at [102, 185] on div "Select S" at bounding box center [100, 219] width 16 height 13
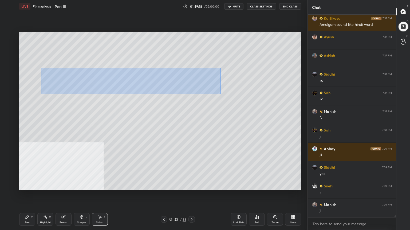
drag, startPoint x: 41, startPoint y: 68, endPoint x: 227, endPoint y: 92, distance: 187.7
click at [227, 92] on div "0 ° Undo Copy Paste here Duplicate Duplicate to new slide Delete" at bounding box center [160, 111] width 282 height 158
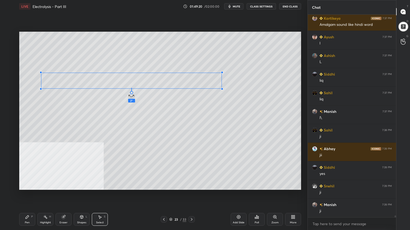
scroll to position [21515, 0]
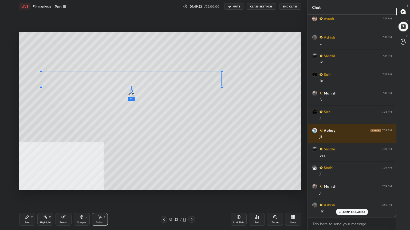
click at [131, 91] on div at bounding box center [131, 91] width 3 height 3
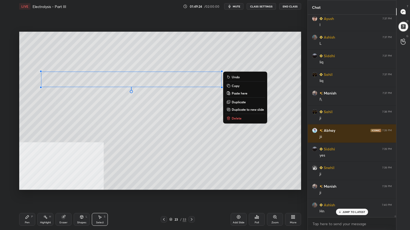
click at [101, 109] on div "0 ° Undo Copy Paste here Duplicate Duplicate to new slide Delete" at bounding box center [160, 111] width 282 height 158
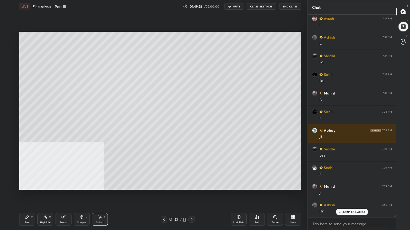
click at [27, 185] on div "Pen P" at bounding box center [27, 219] width 16 height 13
drag, startPoint x: 9, startPoint y: 49, endPoint x: 19, endPoint y: 51, distance: 10.2
click at [9, 49] on div at bounding box center [9, 46] width 9 height 9
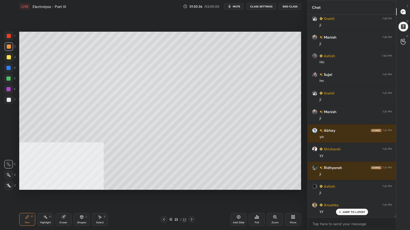
scroll to position [21701, 0]
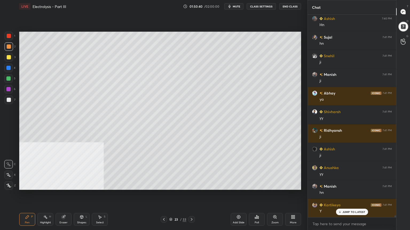
click at [8, 99] on div at bounding box center [9, 100] width 4 height 4
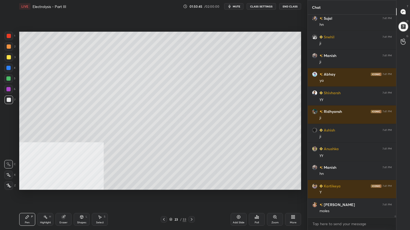
scroll to position [21739, 0]
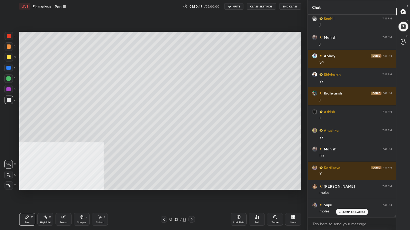
click at [9, 57] on div at bounding box center [9, 57] width 4 height 4
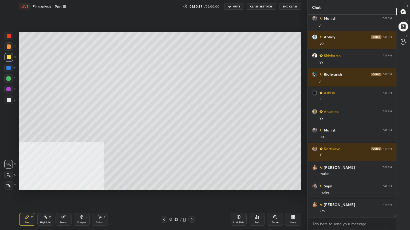
scroll to position [21770, 0]
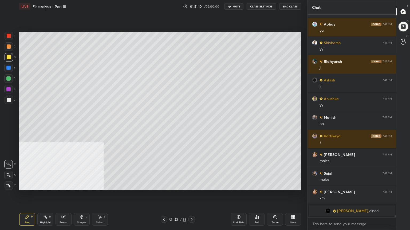
click at [78, 185] on div "Shapes" at bounding box center [81, 223] width 9 height 3
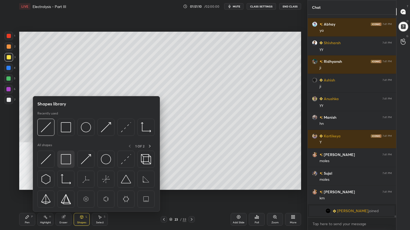
click at [63, 163] on img at bounding box center [66, 159] width 10 height 10
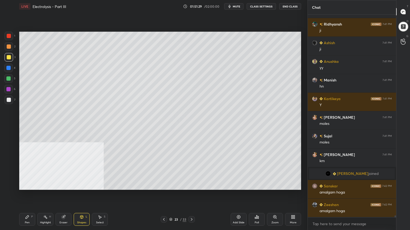
scroll to position [21207, 0]
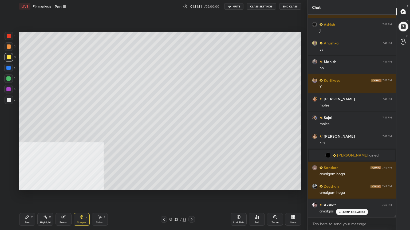
click at [65, 185] on icon at bounding box center [63, 217] width 4 height 4
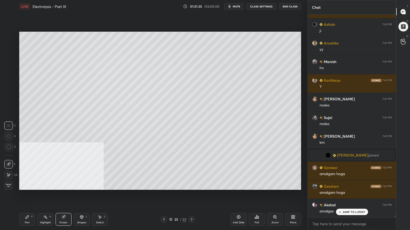
click at [31, 185] on div "Pen P" at bounding box center [27, 219] width 16 height 13
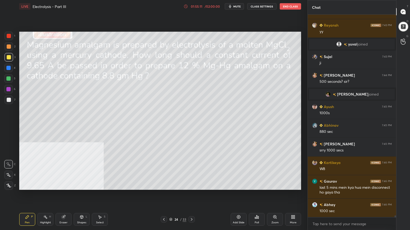
scroll to position [21448, 0]
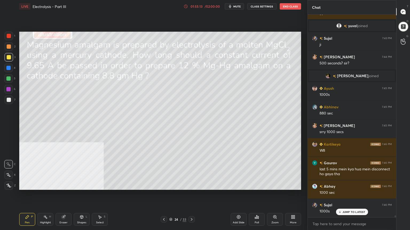
click at [82, 185] on div "Shapes" at bounding box center [81, 223] width 9 height 3
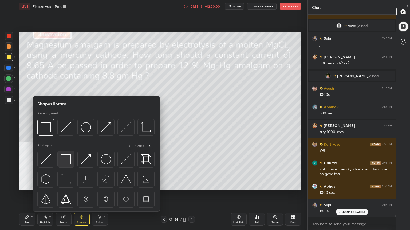
click at [66, 159] on img at bounding box center [66, 159] width 10 height 10
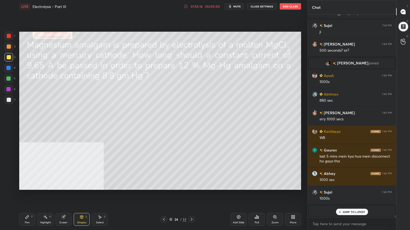
scroll to position [21480, 0]
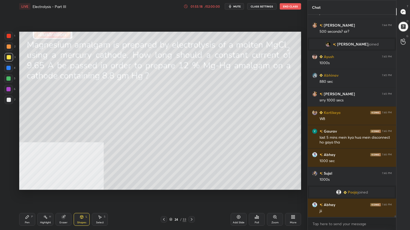
click at [24, 185] on div "Pen P" at bounding box center [27, 219] width 16 height 13
click at [9, 46] on div at bounding box center [9, 47] width 4 height 4
click at [9, 79] on div at bounding box center [8, 79] width 4 height 4
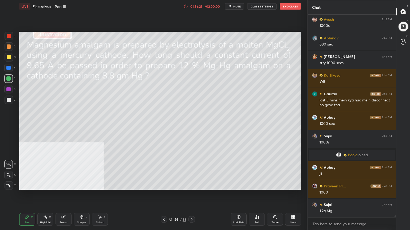
scroll to position [21536, 0]
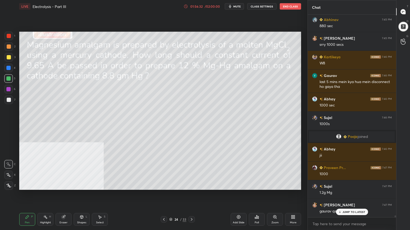
click at [7, 56] on div at bounding box center [9, 57] width 4 height 4
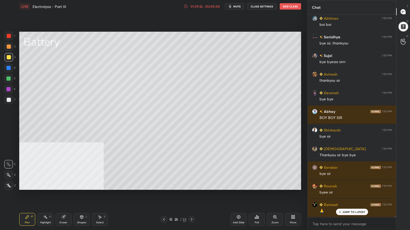
scroll to position [23006, 0]
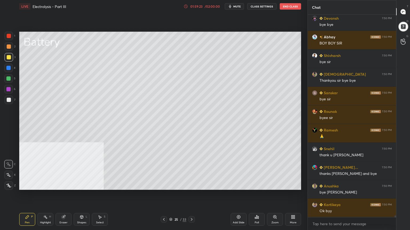
click at [9, 79] on div at bounding box center [8, 79] width 4 height 4
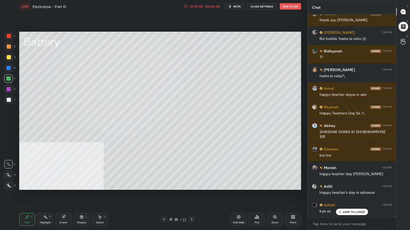
click at [286, 4] on button "End Class" at bounding box center [290, 6] width 21 height 6
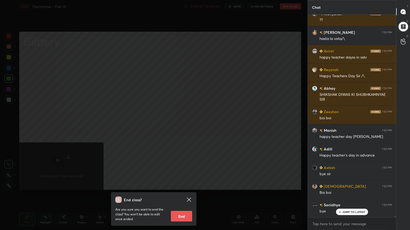
click at [188, 185] on button "End" at bounding box center [181, 216] width 21 height 11
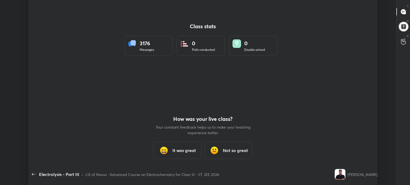
type textarea "x"
